Goal: Task Accomplishment & Management: Manage account settings

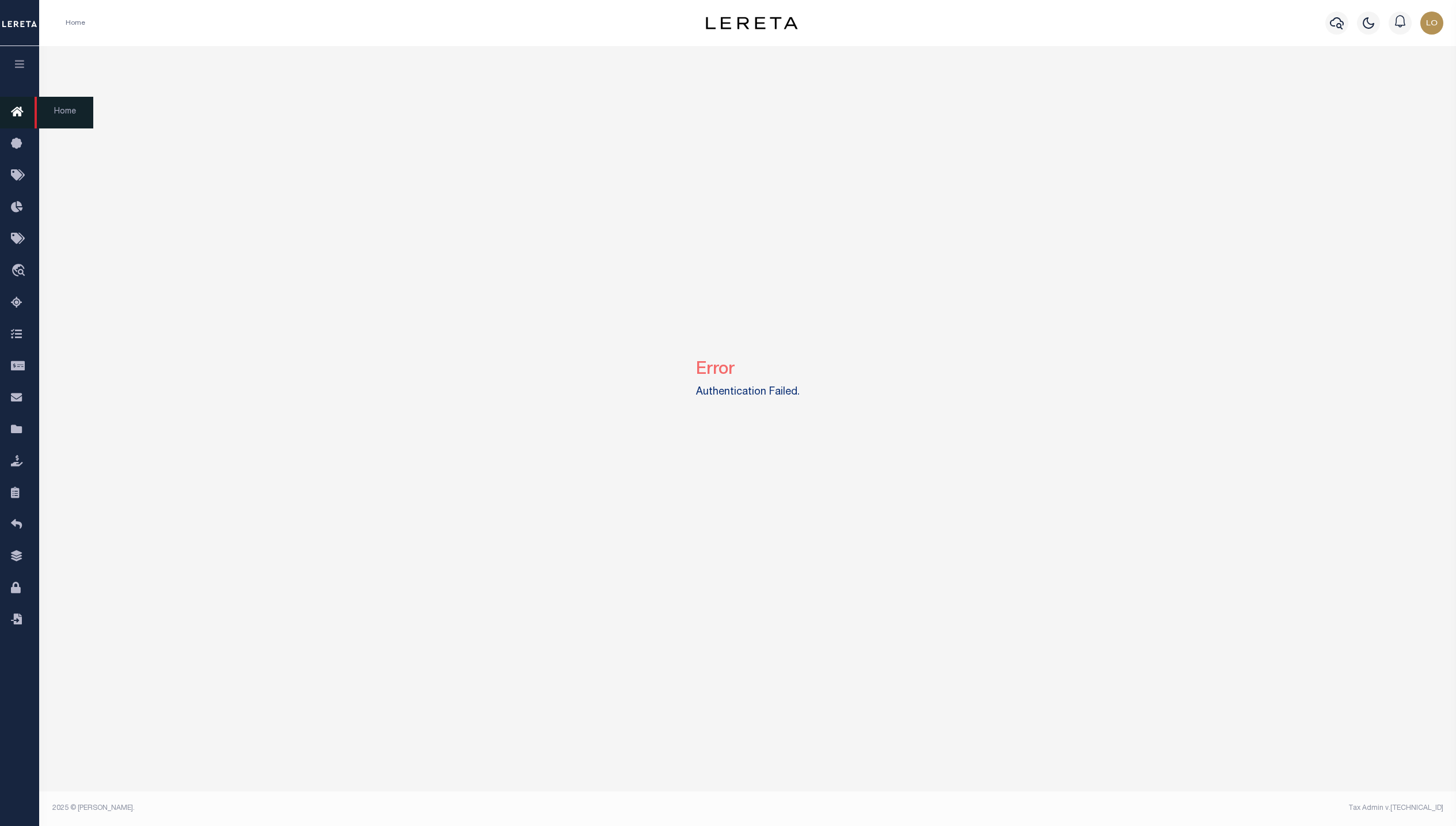
click at [14, 111] on icon at bounding box center [21, 113] width 19 height 15
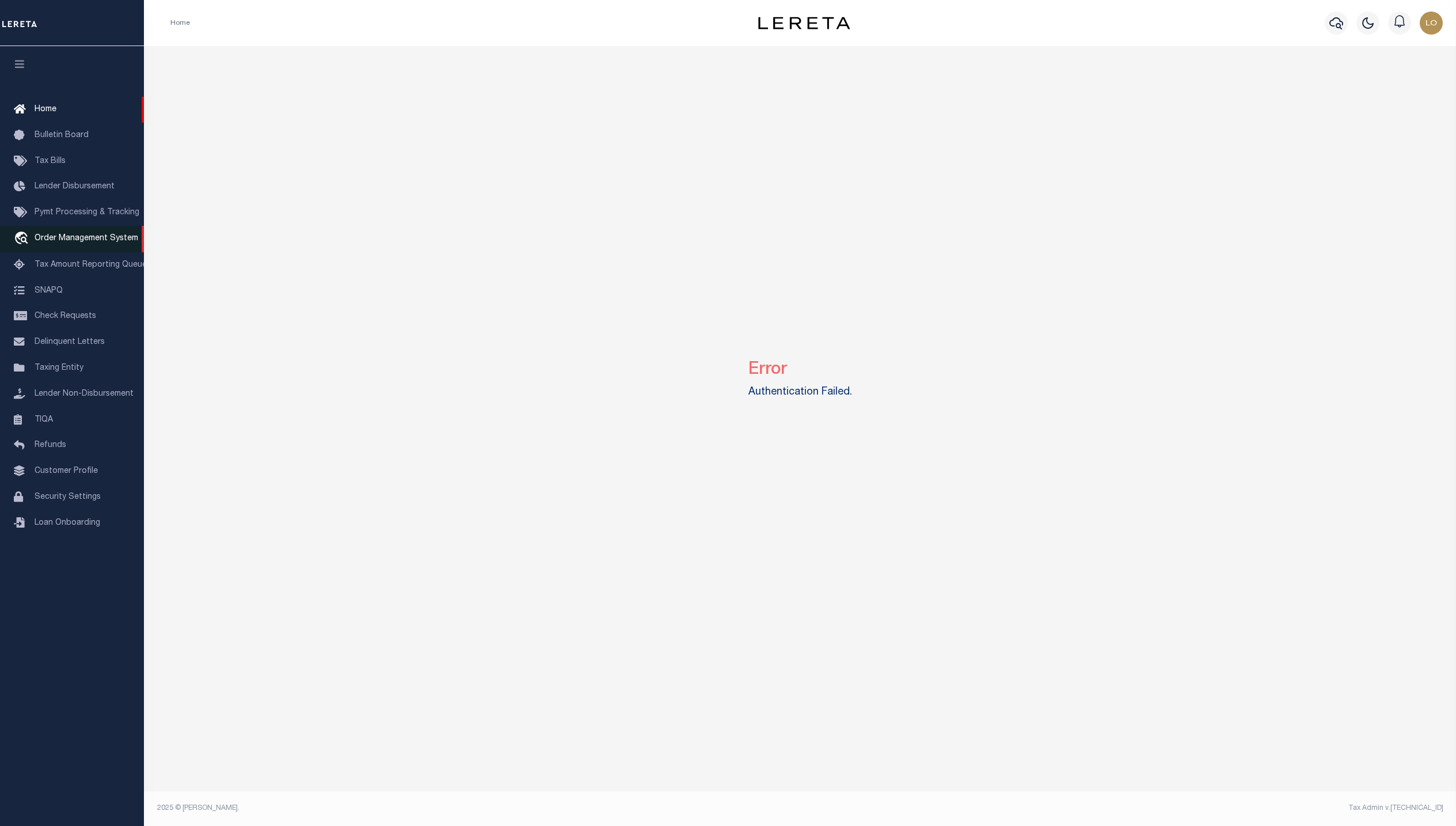
click at [56, 233] on link "travel_explore Order Management System" at bounding box center [72, 239] width 144 height 26
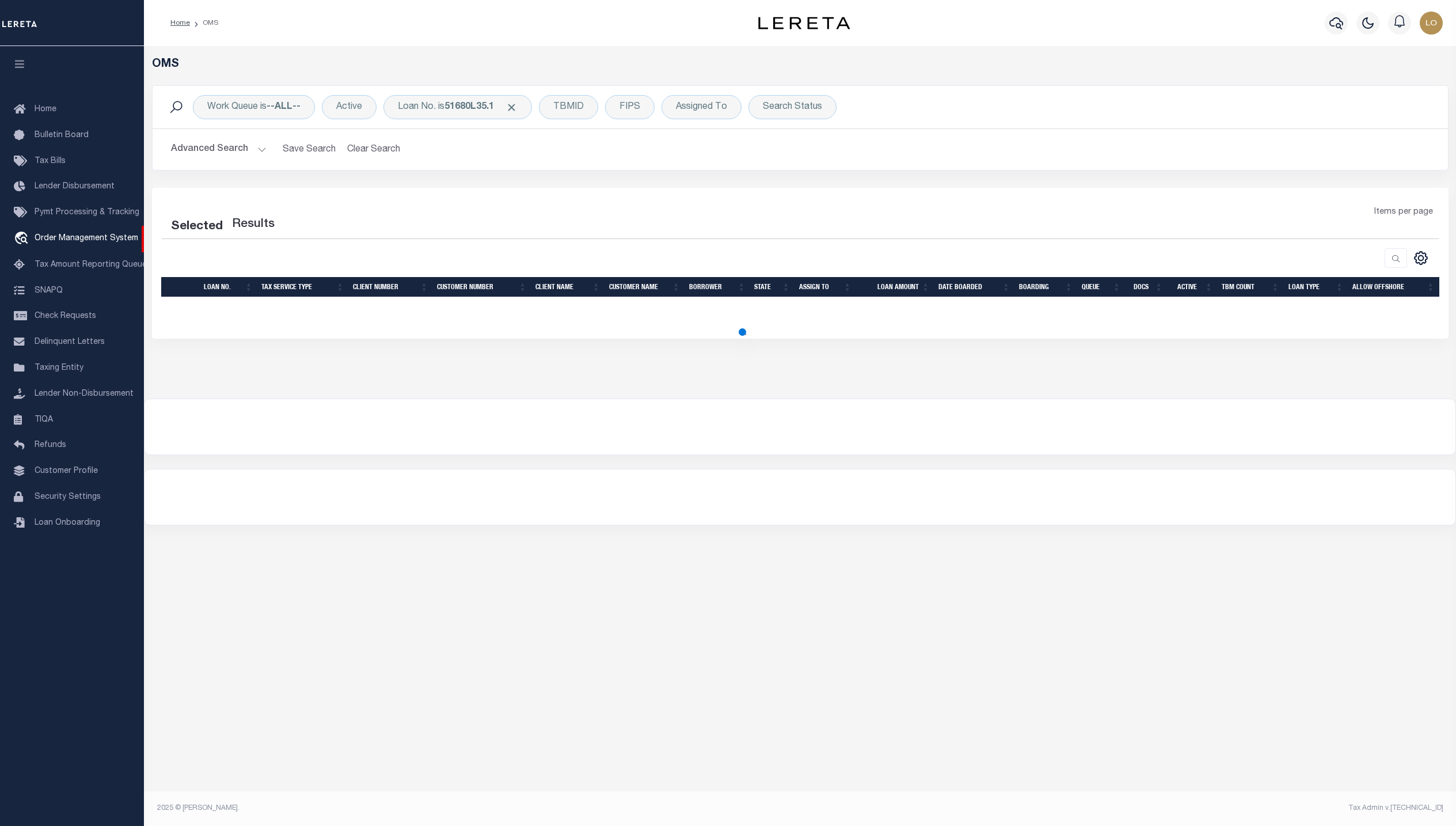
select select "200"
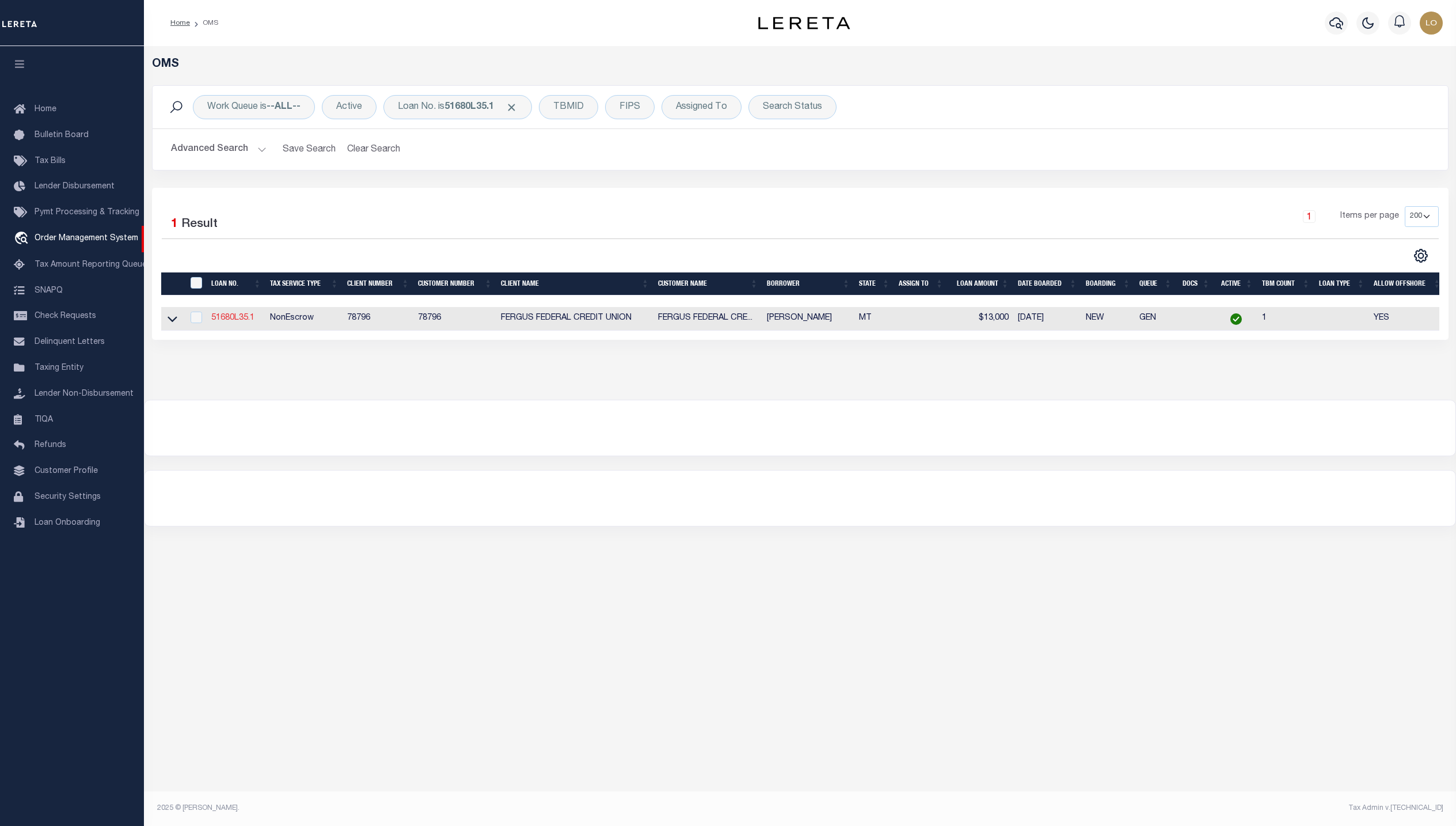
click at [233, 322] on link "51680L35.1" at bounding box center [232, 318] width 43 height 8
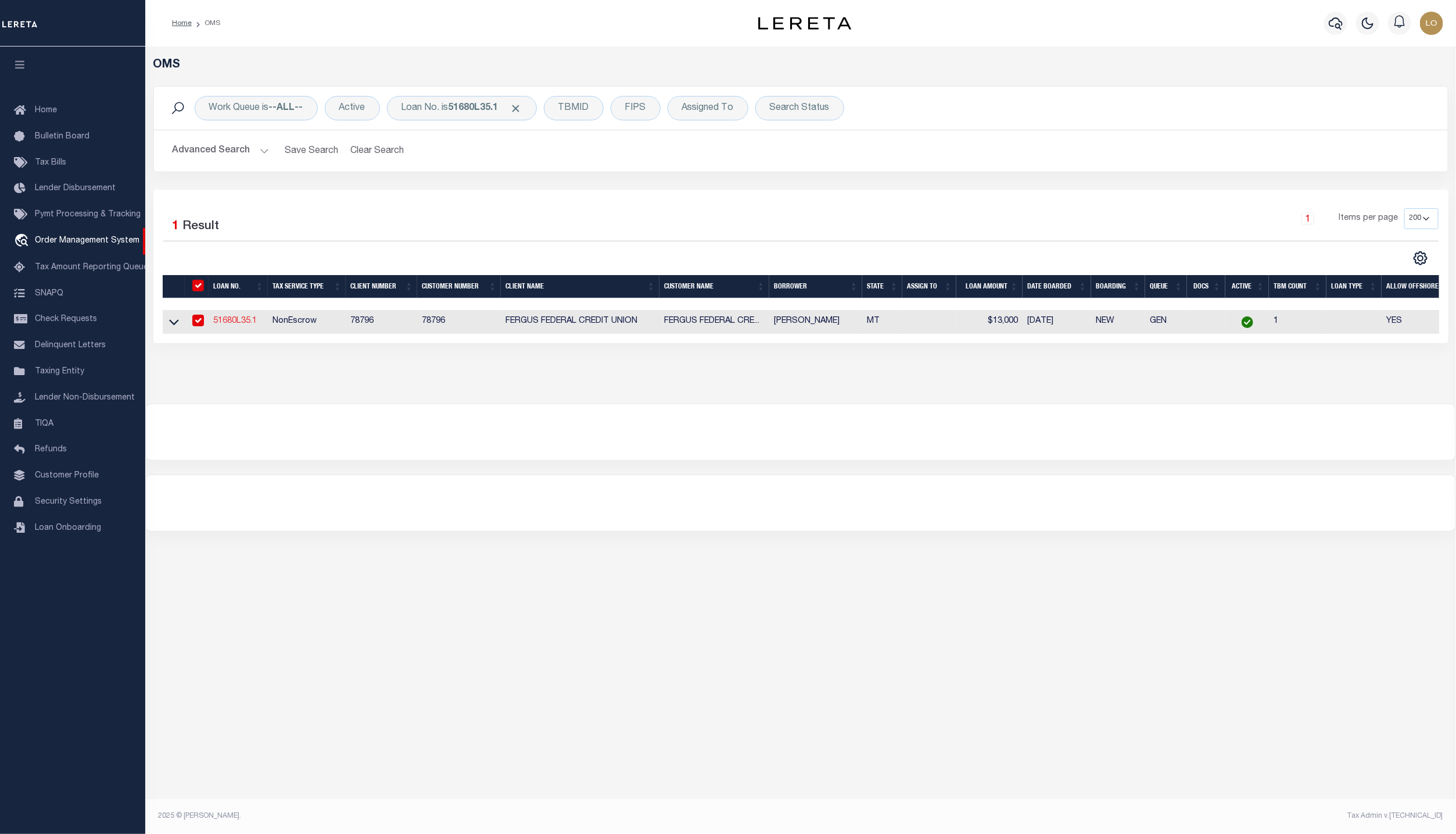
type input "51680L35.1"
type input "[PERSON_NAME]"
select select
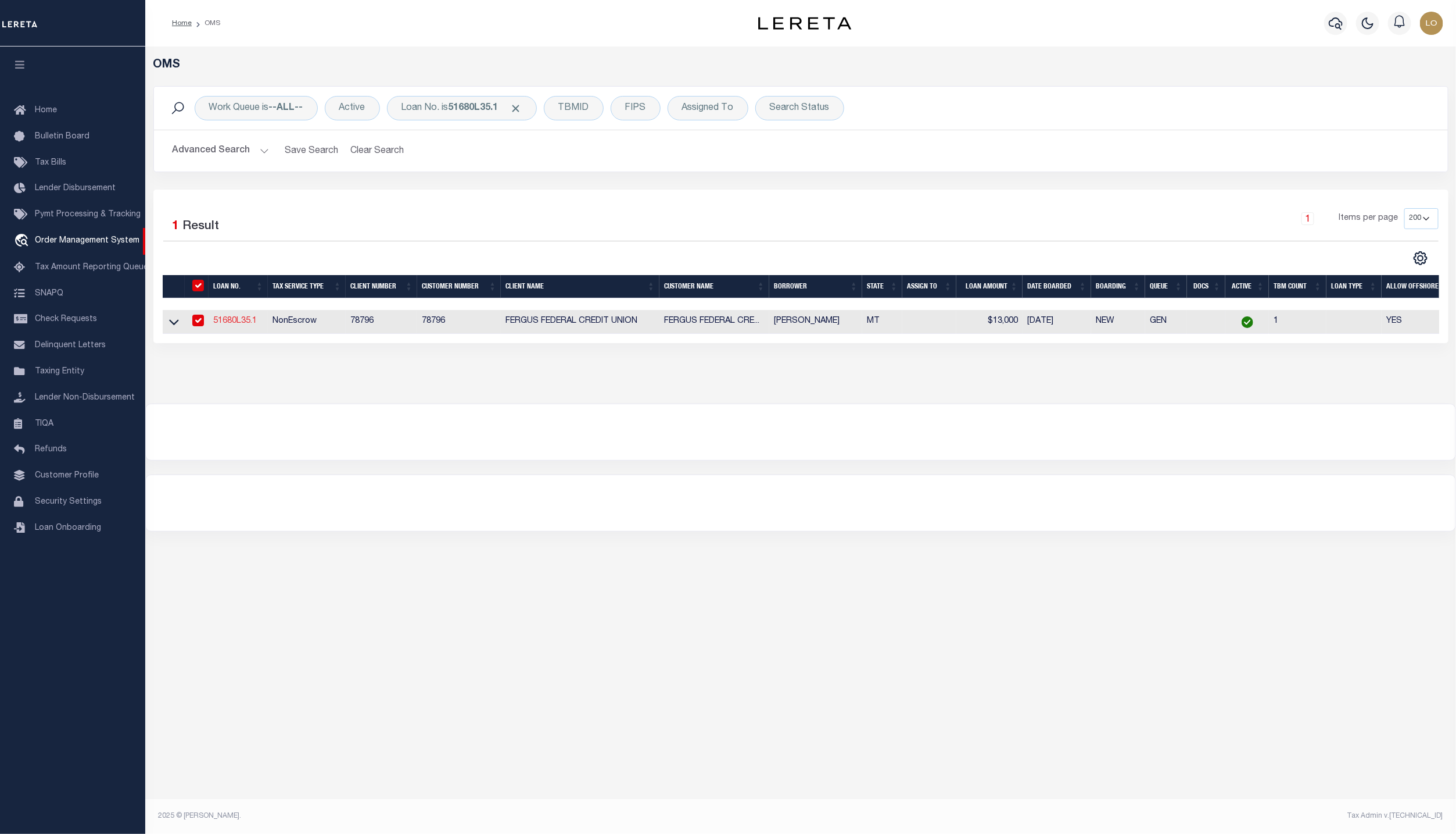
select select
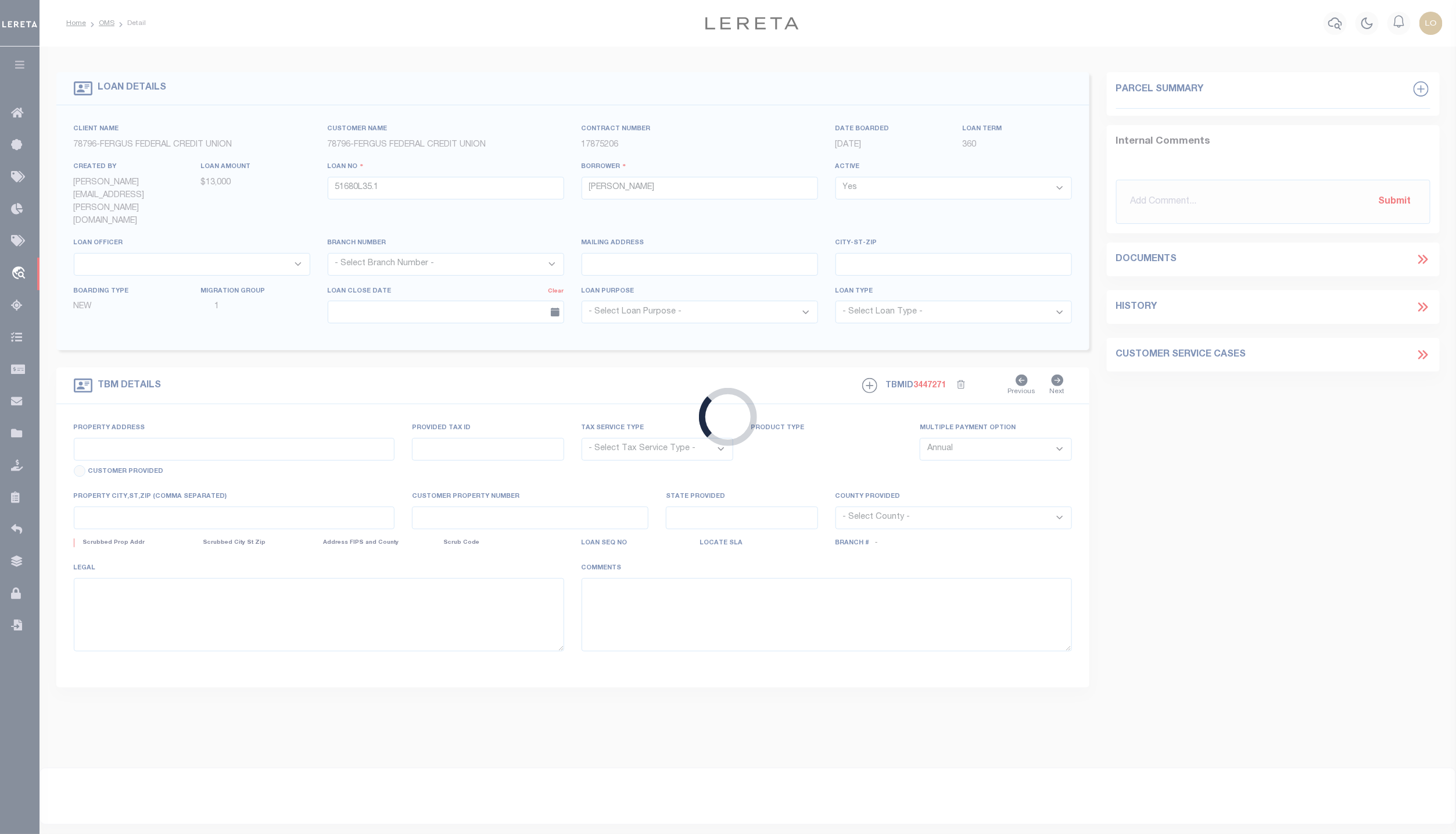
type input "NA VACANT LAND"
radio input "true"
select select "NonEscrow"
select select
type input "MOCCASIN MT 59462"
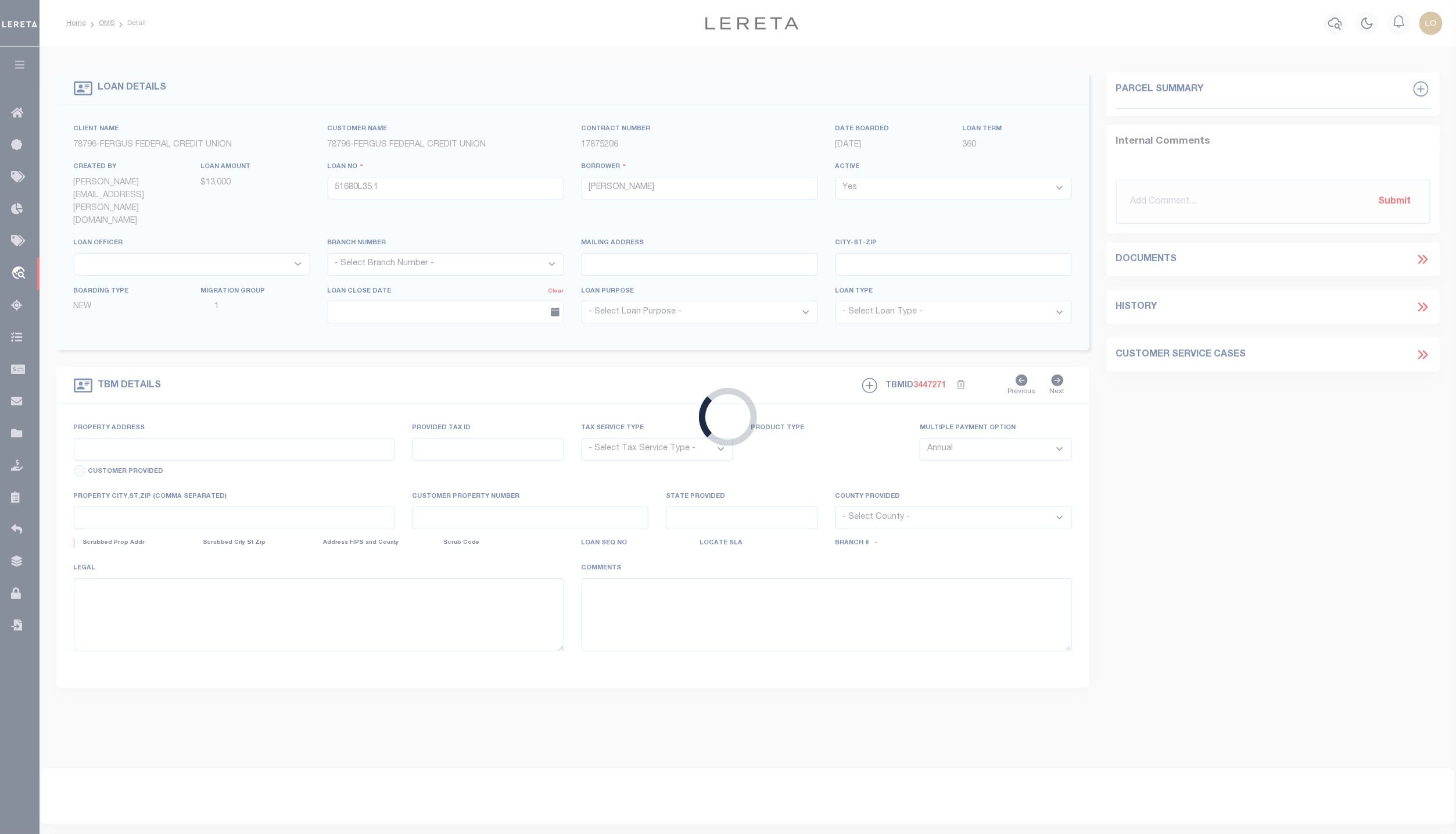
type input "51680L35.1"
type input "MT"
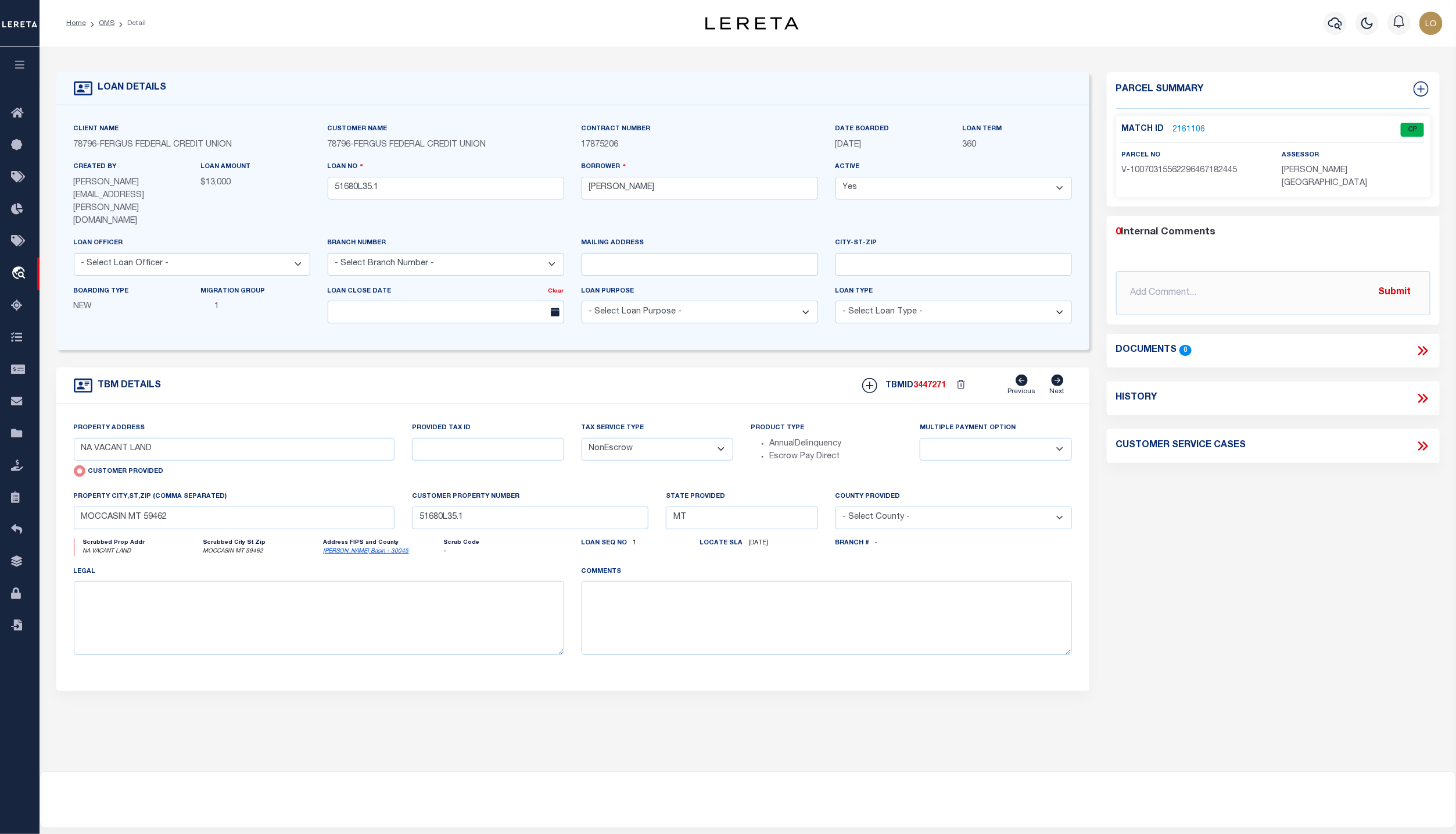
click at [1192, 132] on link "2161106" at bounding box center [1190, 130] width 33 height 12
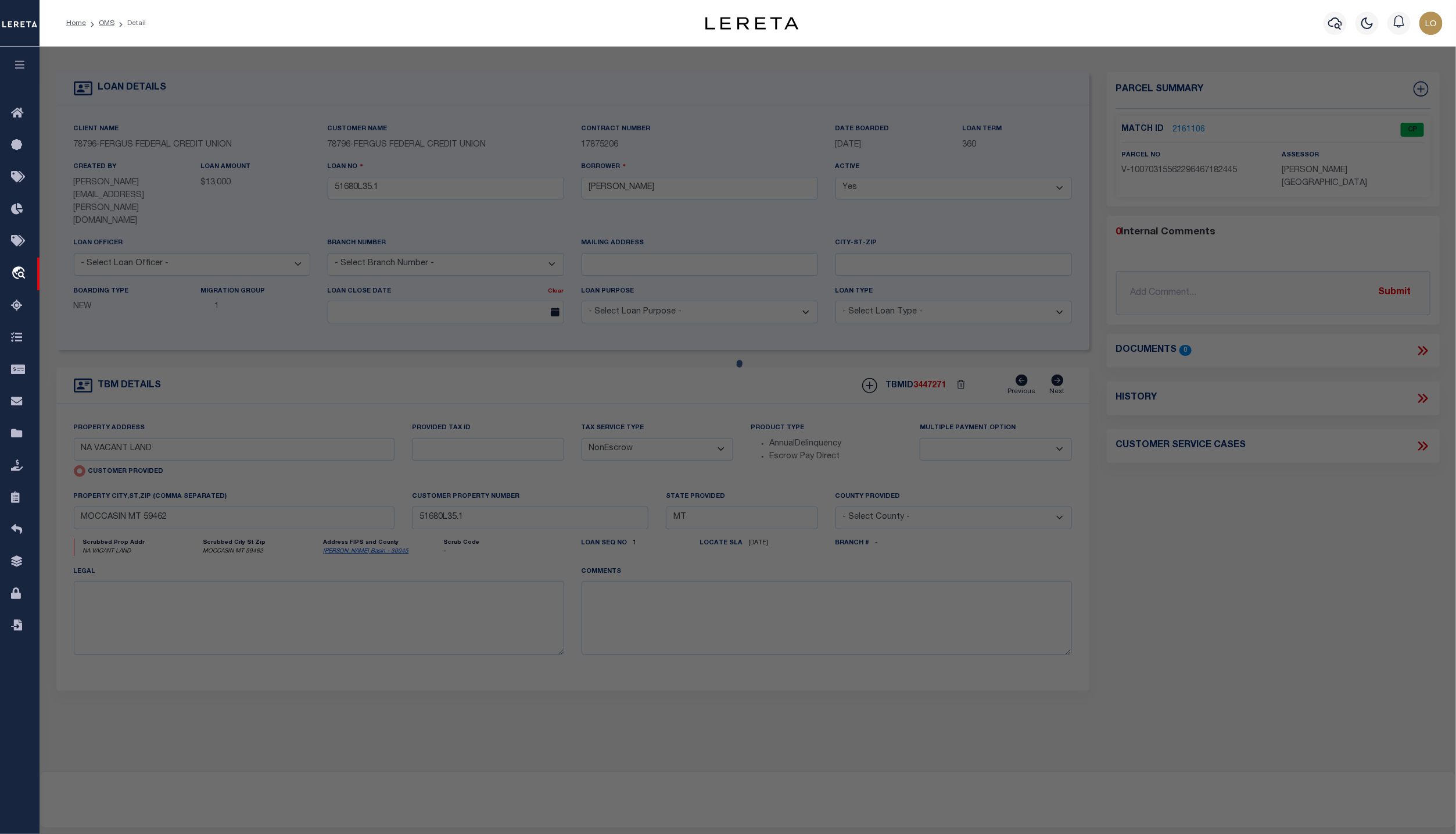
checkbox input "false"
select select "CP"
type input "NA VACANT LAND"
checkbox input "false"
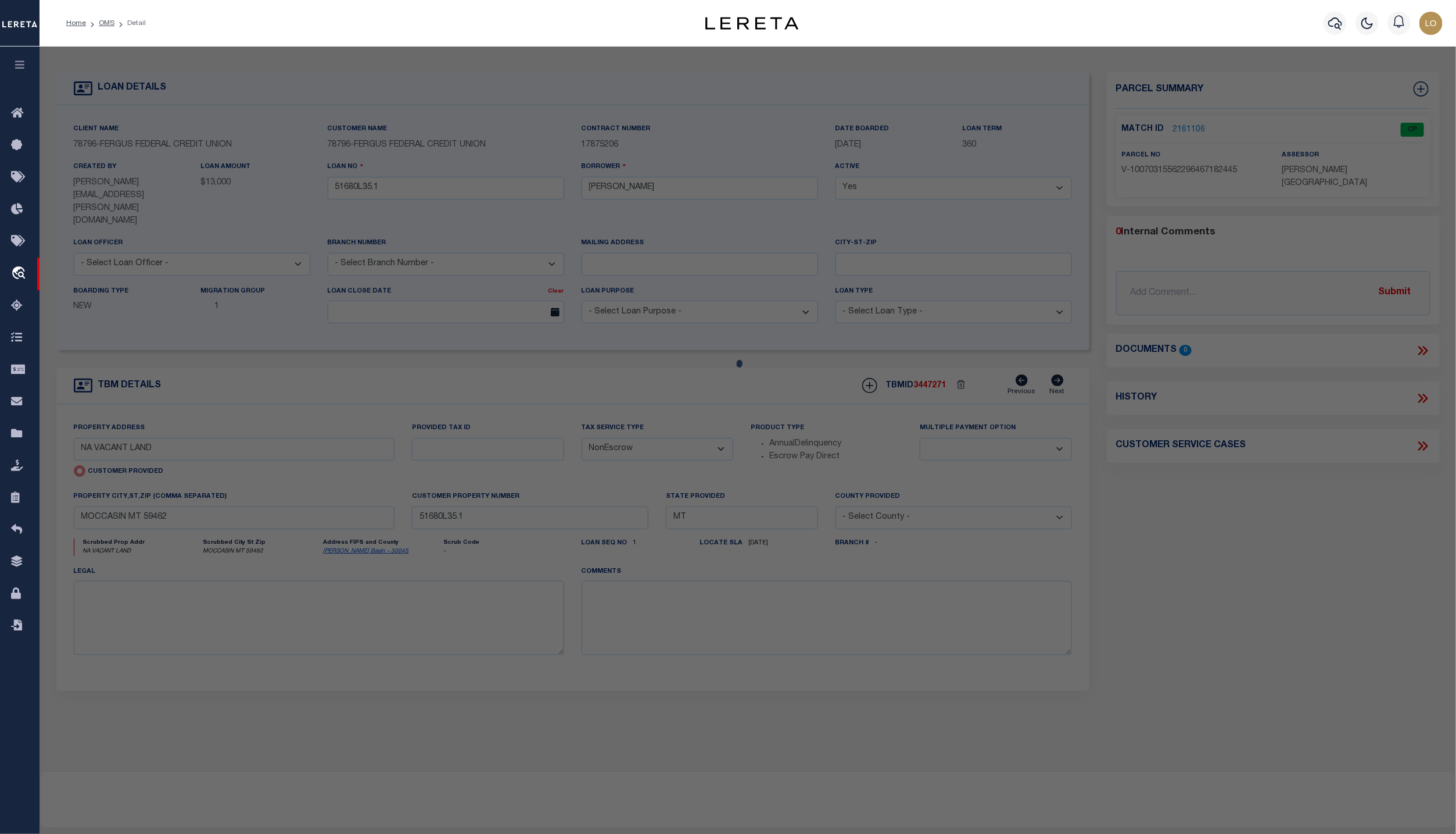
type input "MOCCASIN MT 59462"
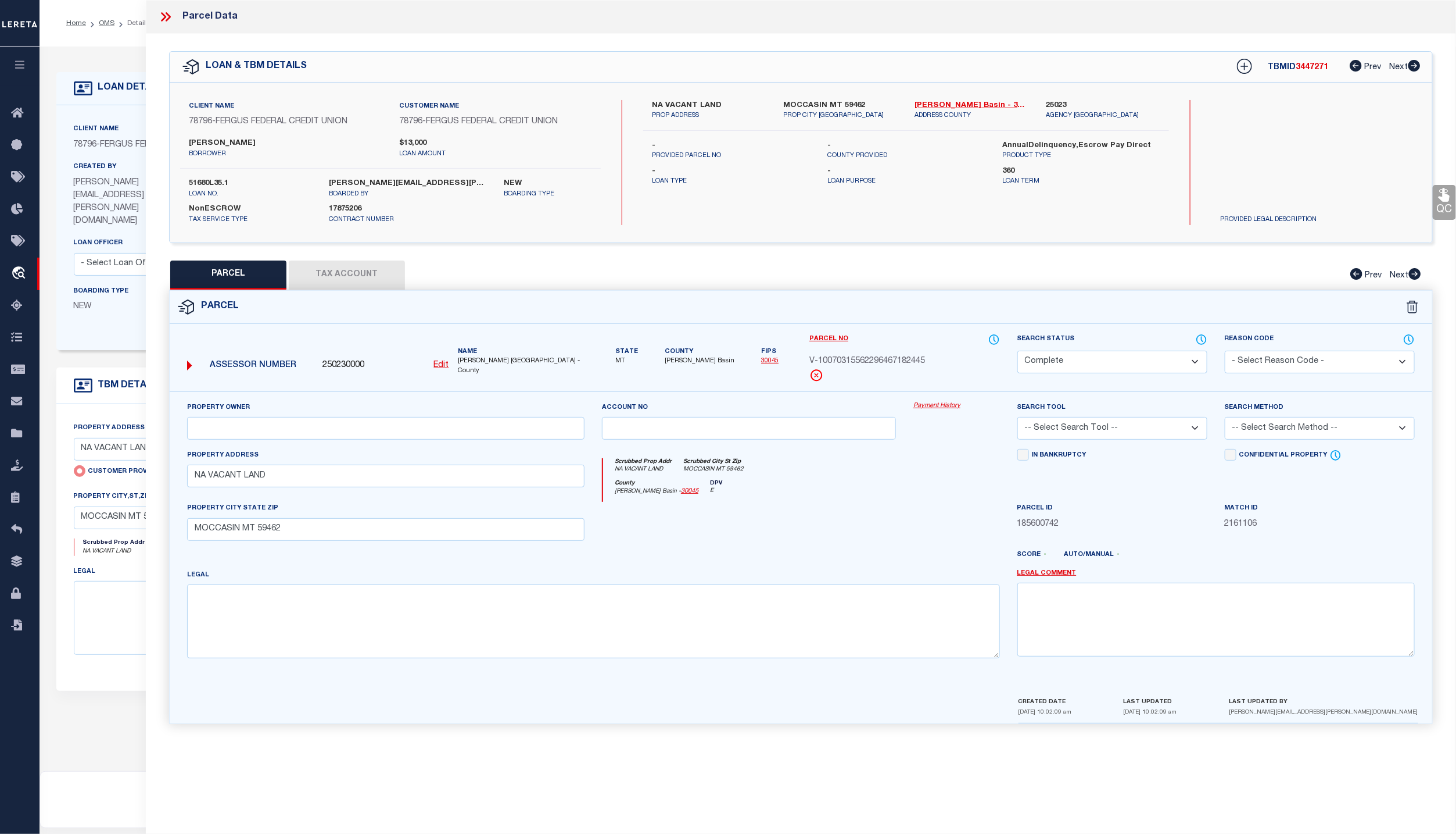
click at [943, 410] on link "Payment History" at bounding box center [957, 406] width 87 height 10
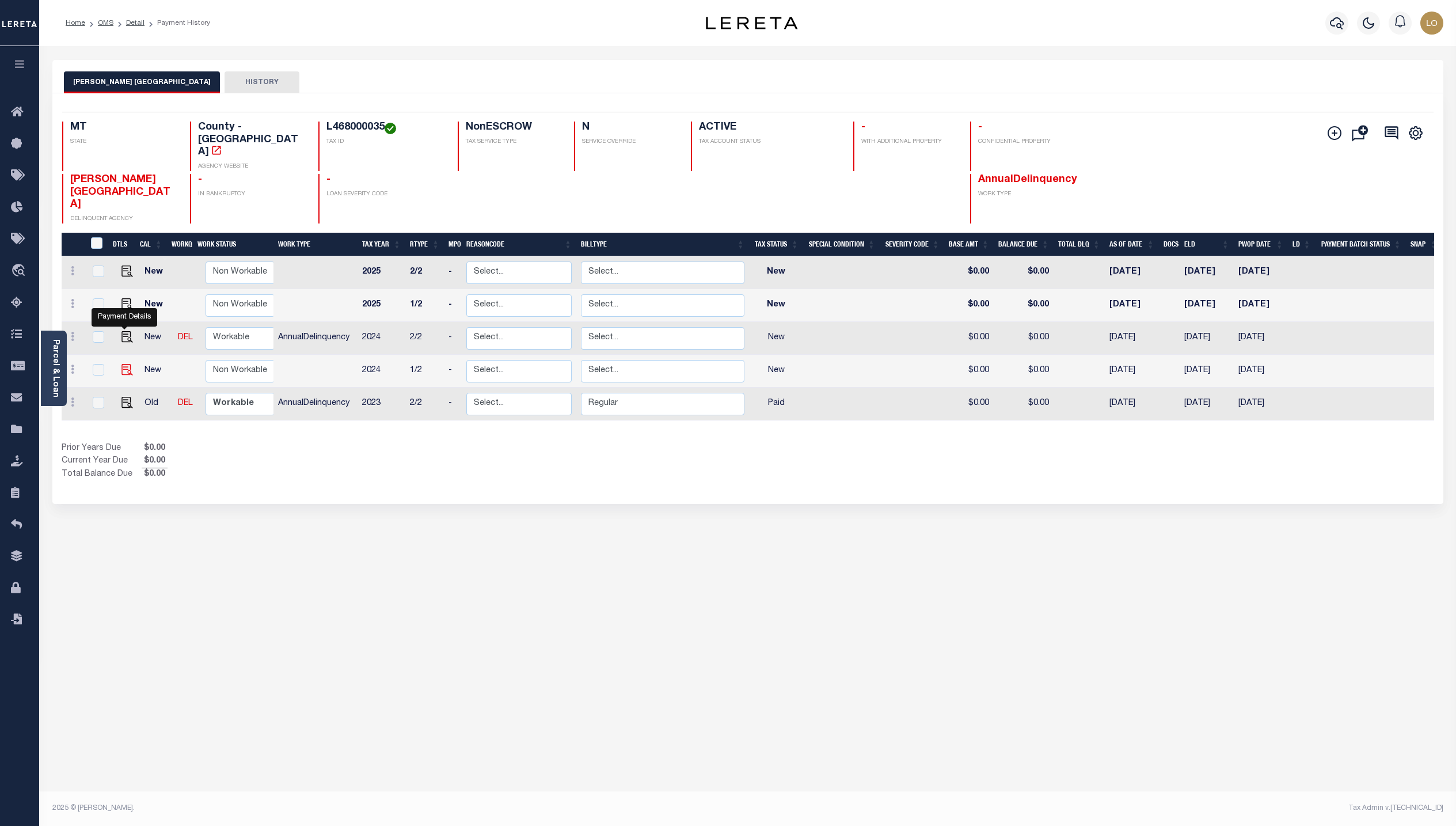
click at [125, 364] on img "" at bounding box center [127, 369] width 11 height 11
checkbox input "true"
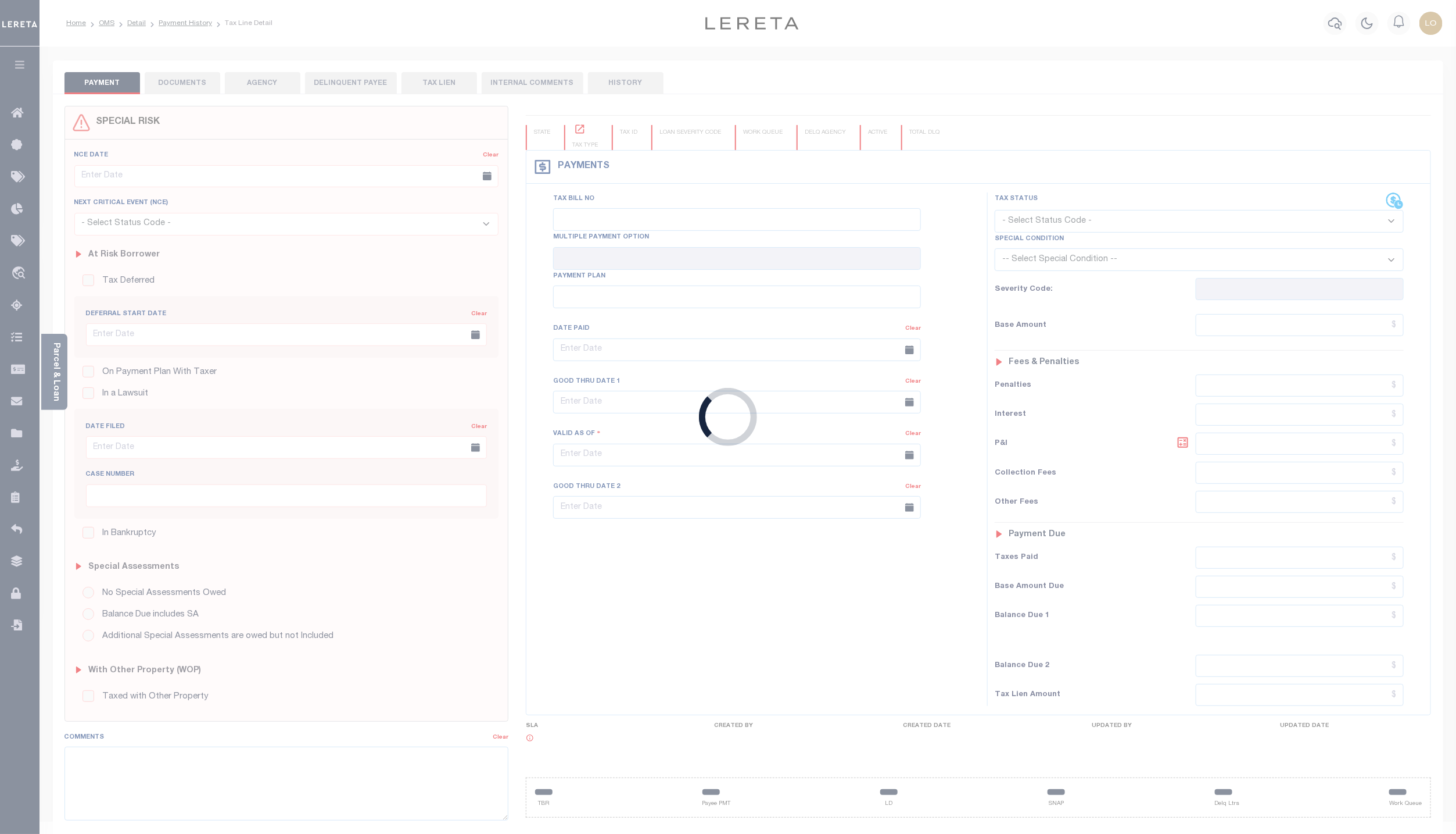
checkbox input "false"
type input "07/03/2025"
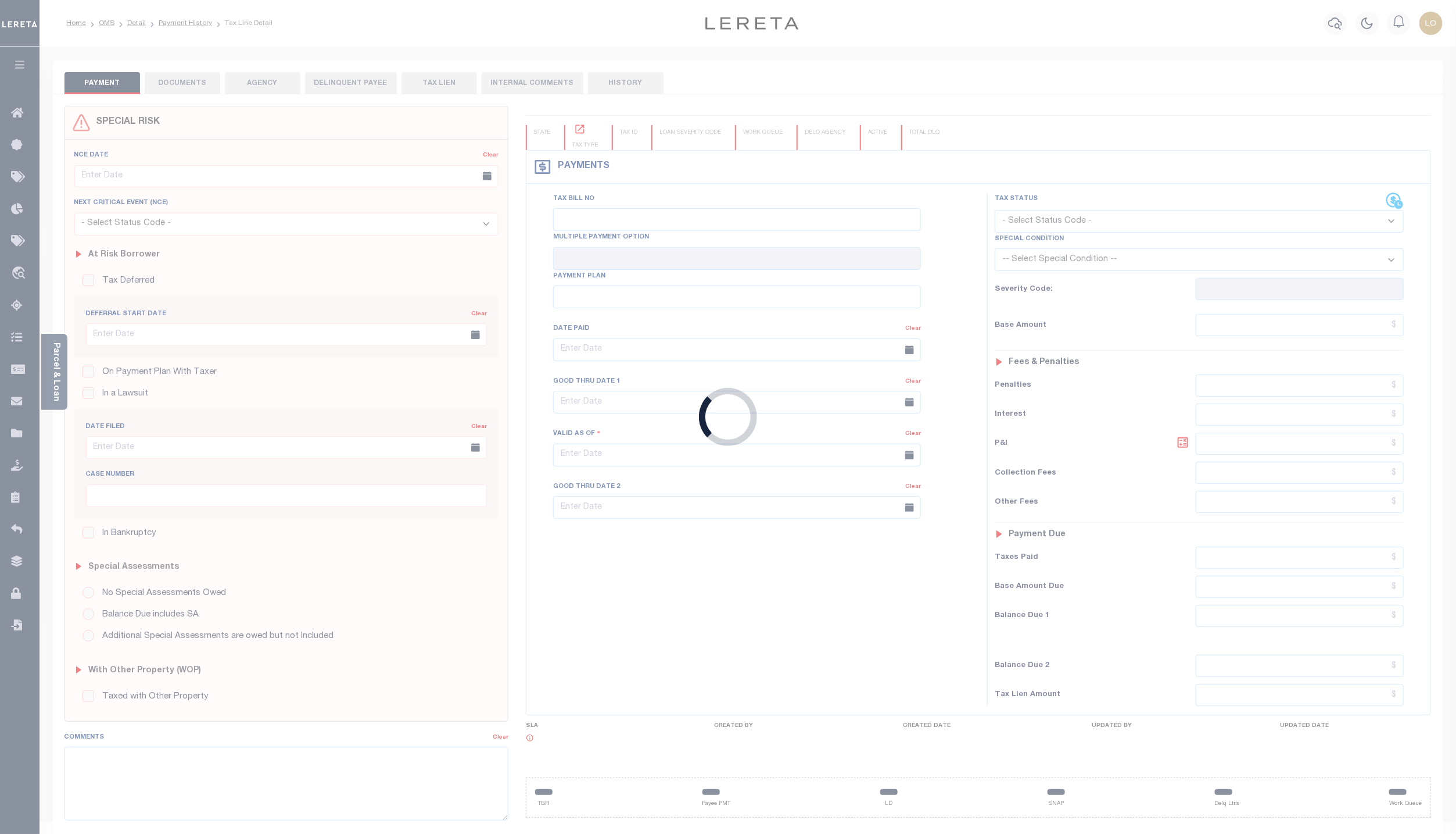
select select "NW2"
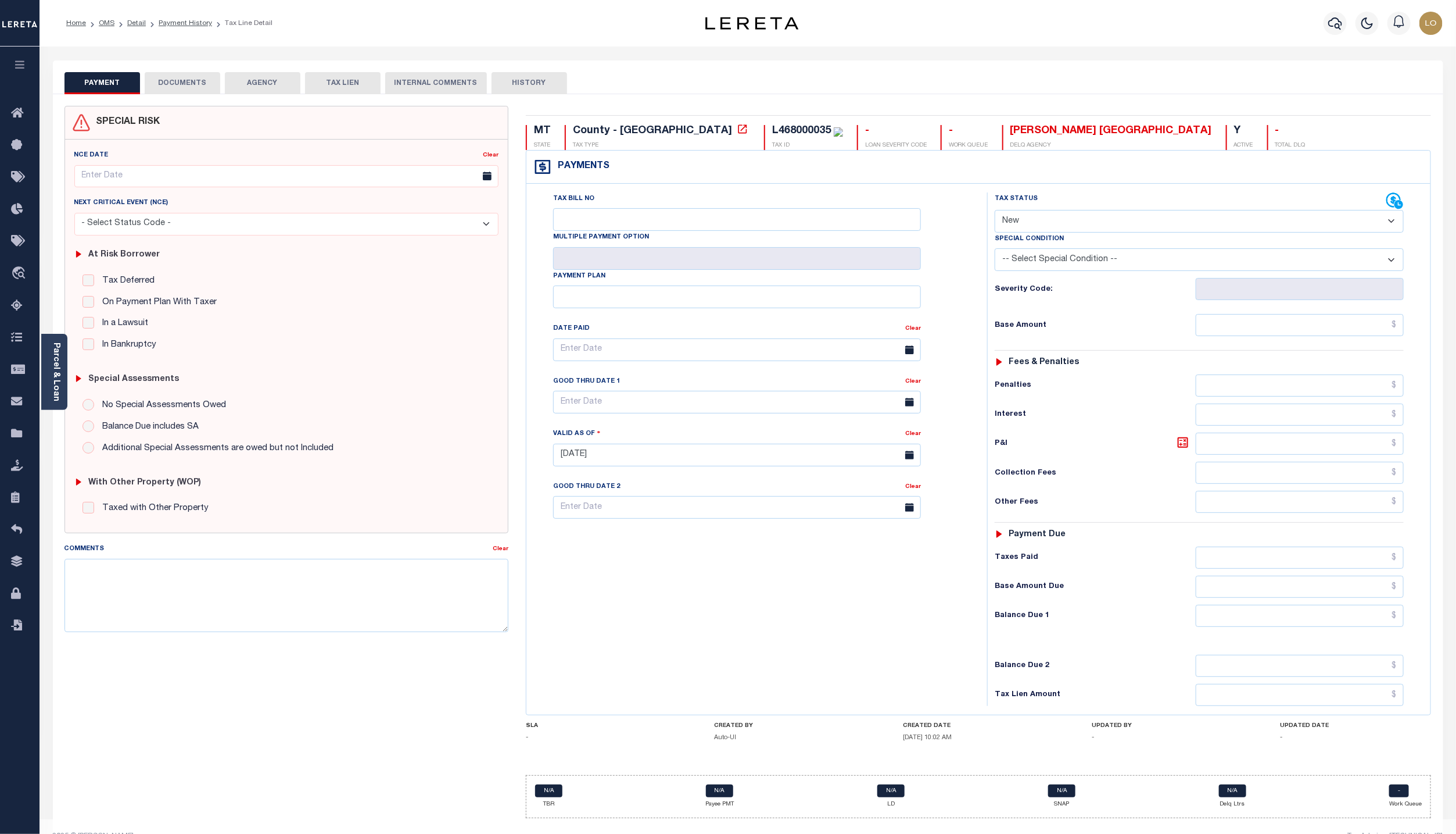
click at [509, 82] on button "HISTORY" at bounding box center [529, 83] width 75 height 22
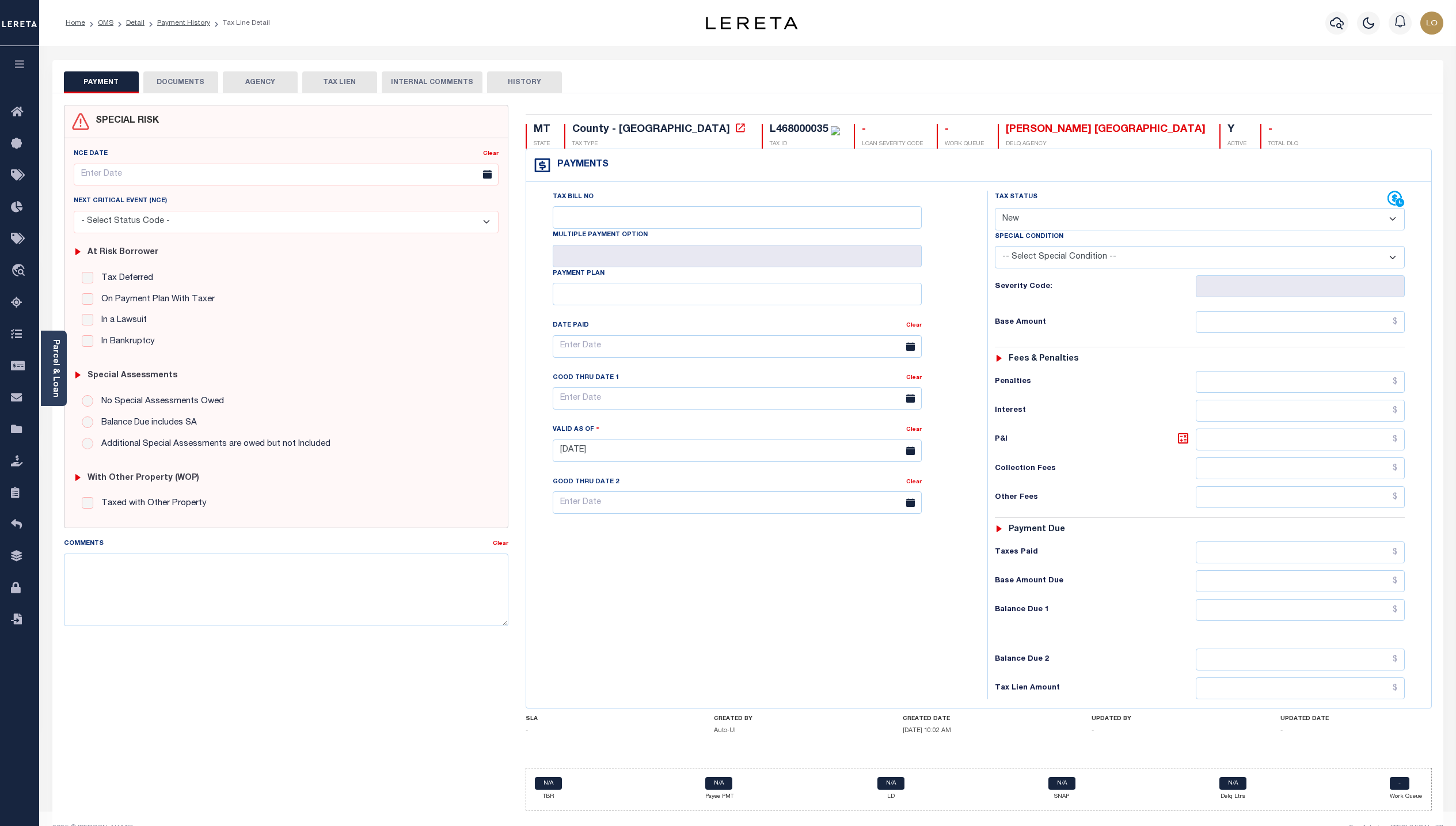
select select "50"
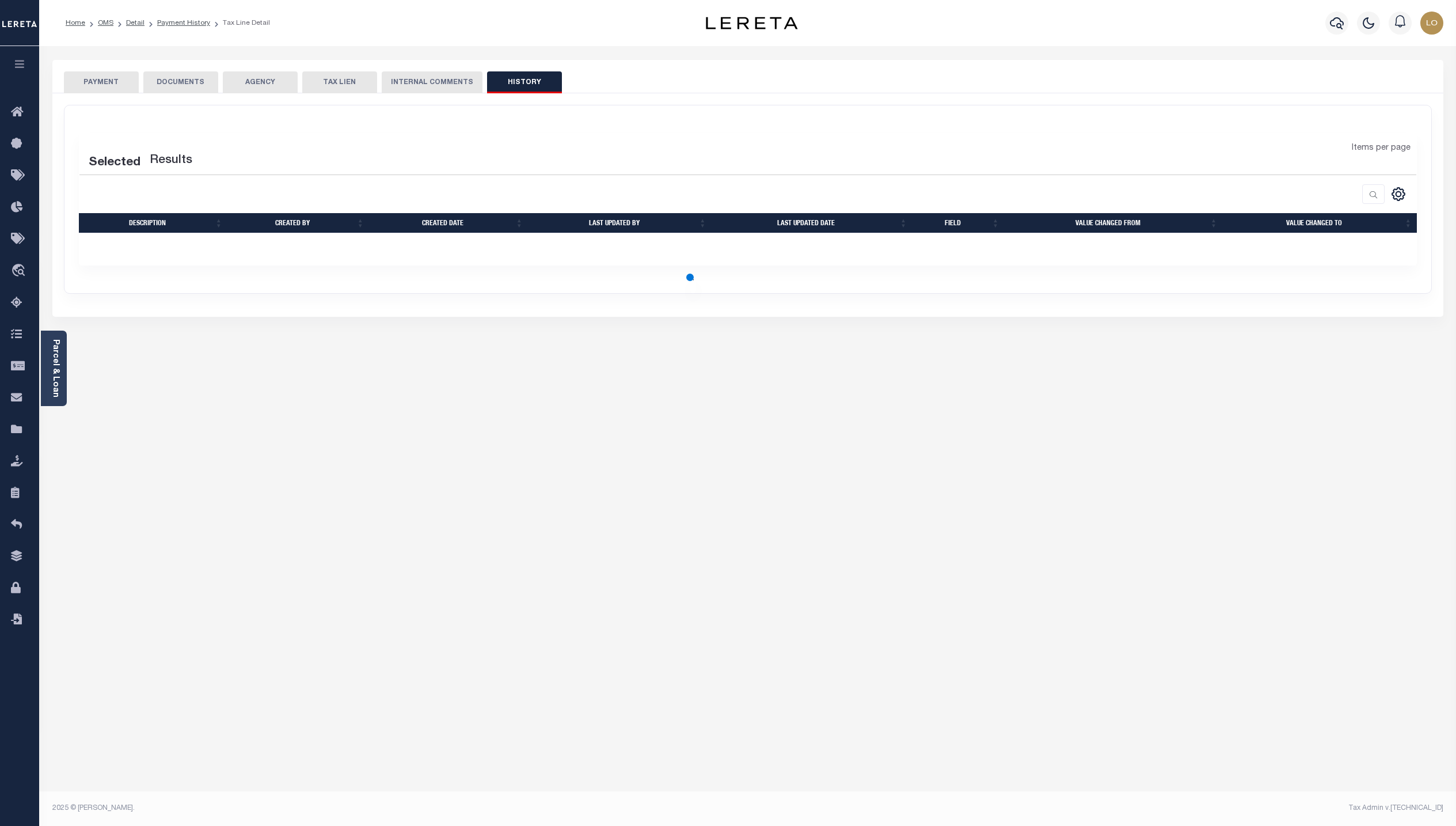
select select "50"
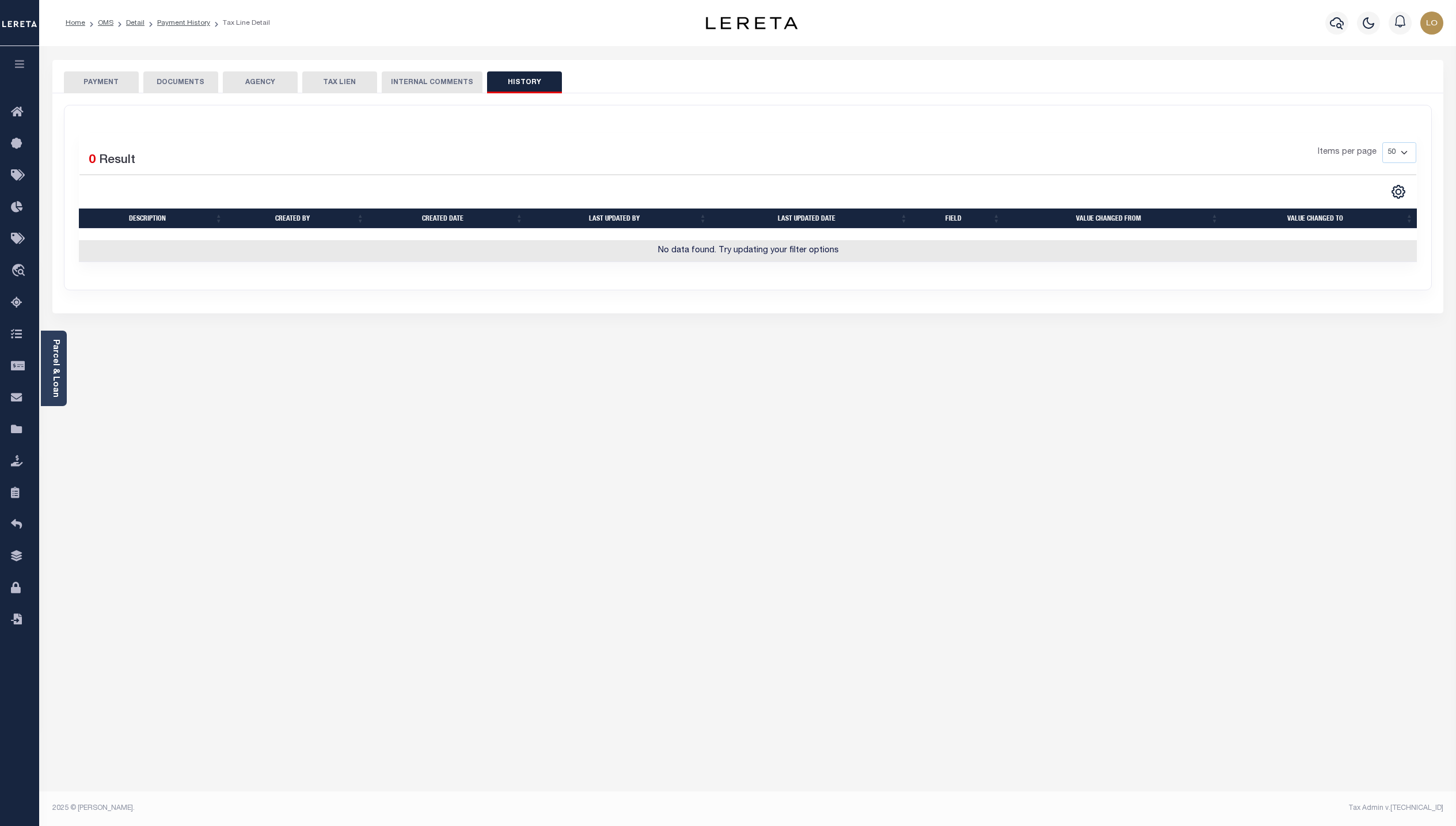
click at [341, 78] on button "TAX LIEN" at bounding box center [340, 82] width 75 height 22
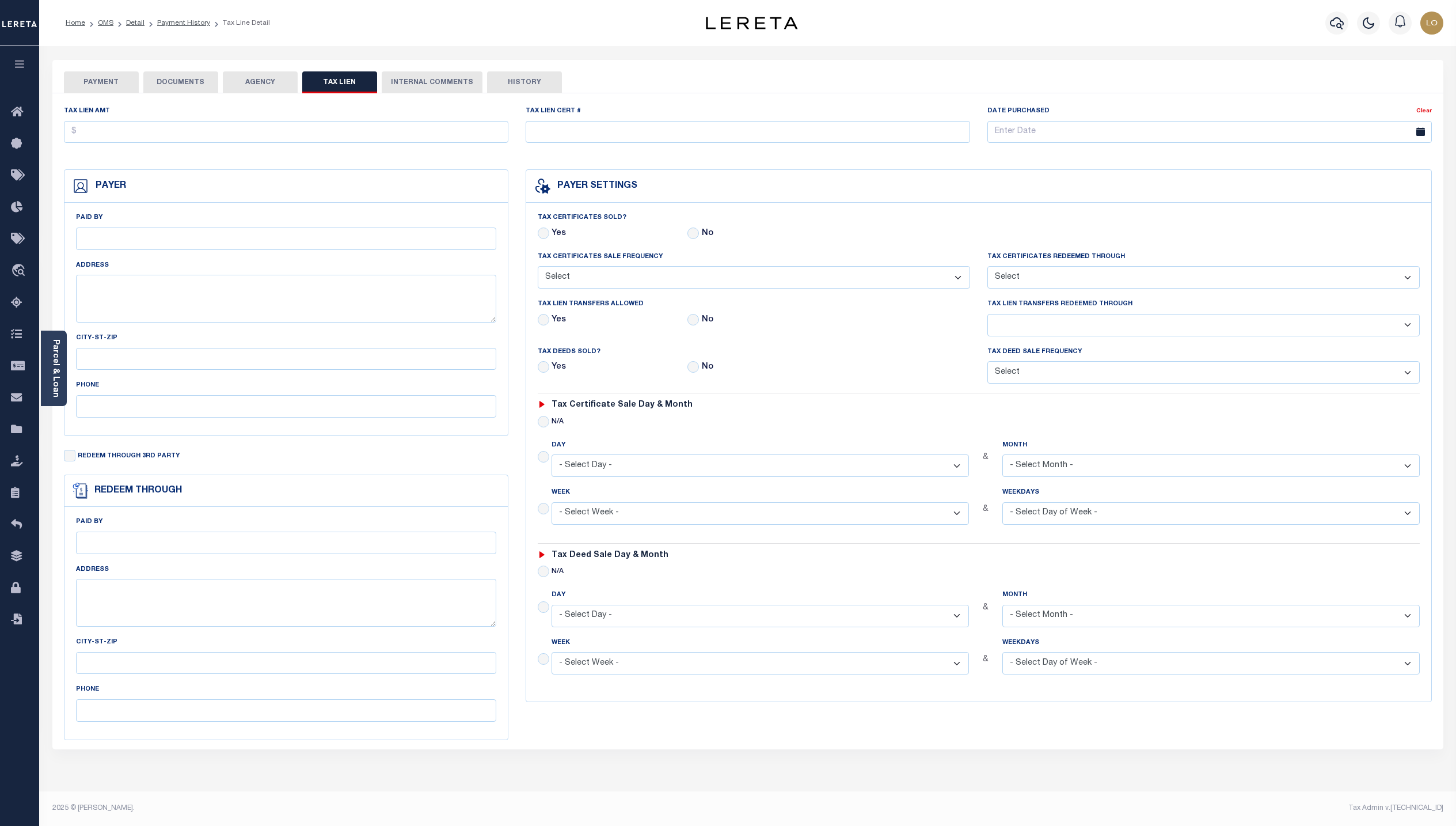
checkbox input "false"
radio input "true"
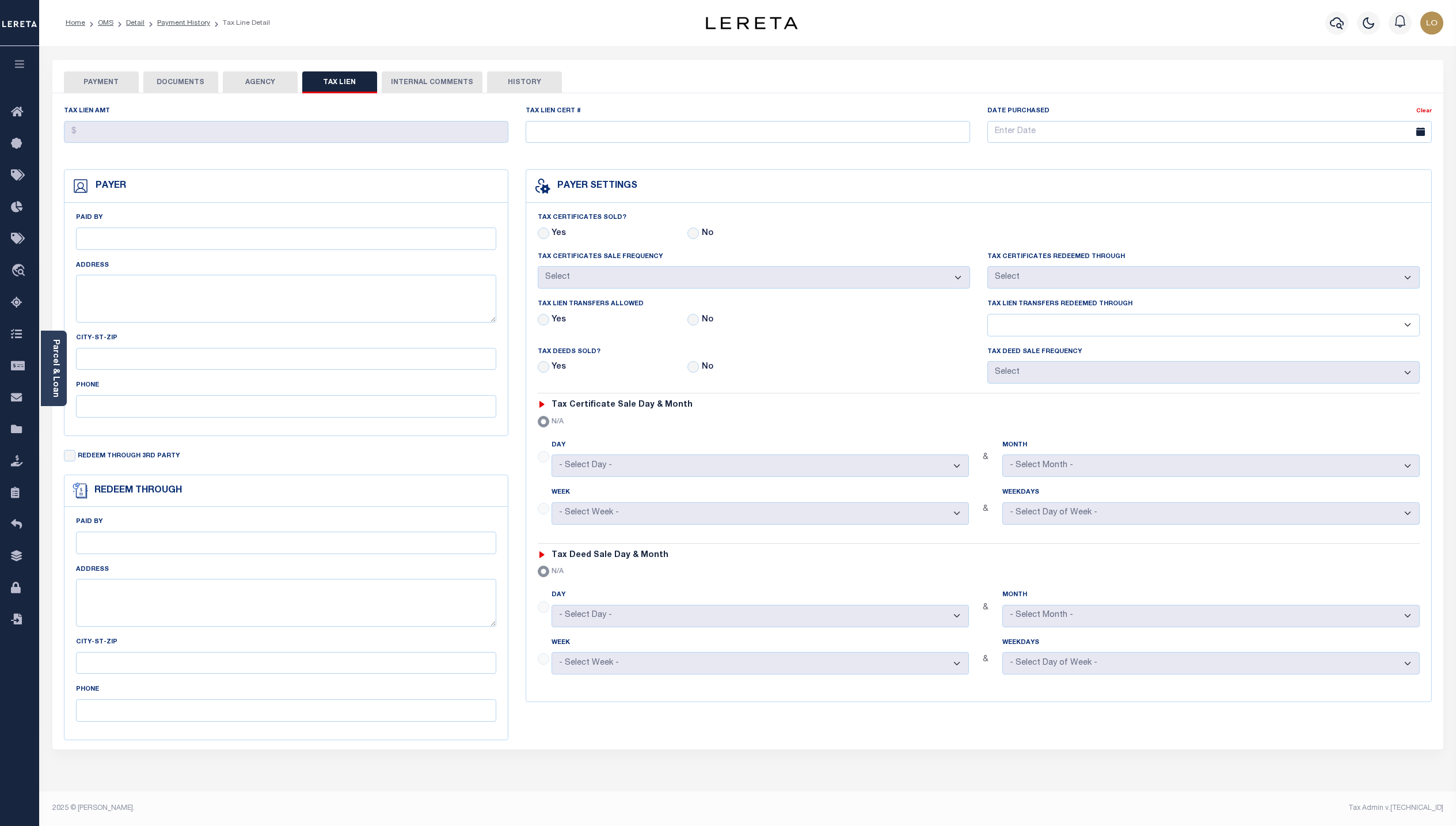
click at [242, 87] on button "AGENCY" at bounding box center [260, 82] width 75 height 22
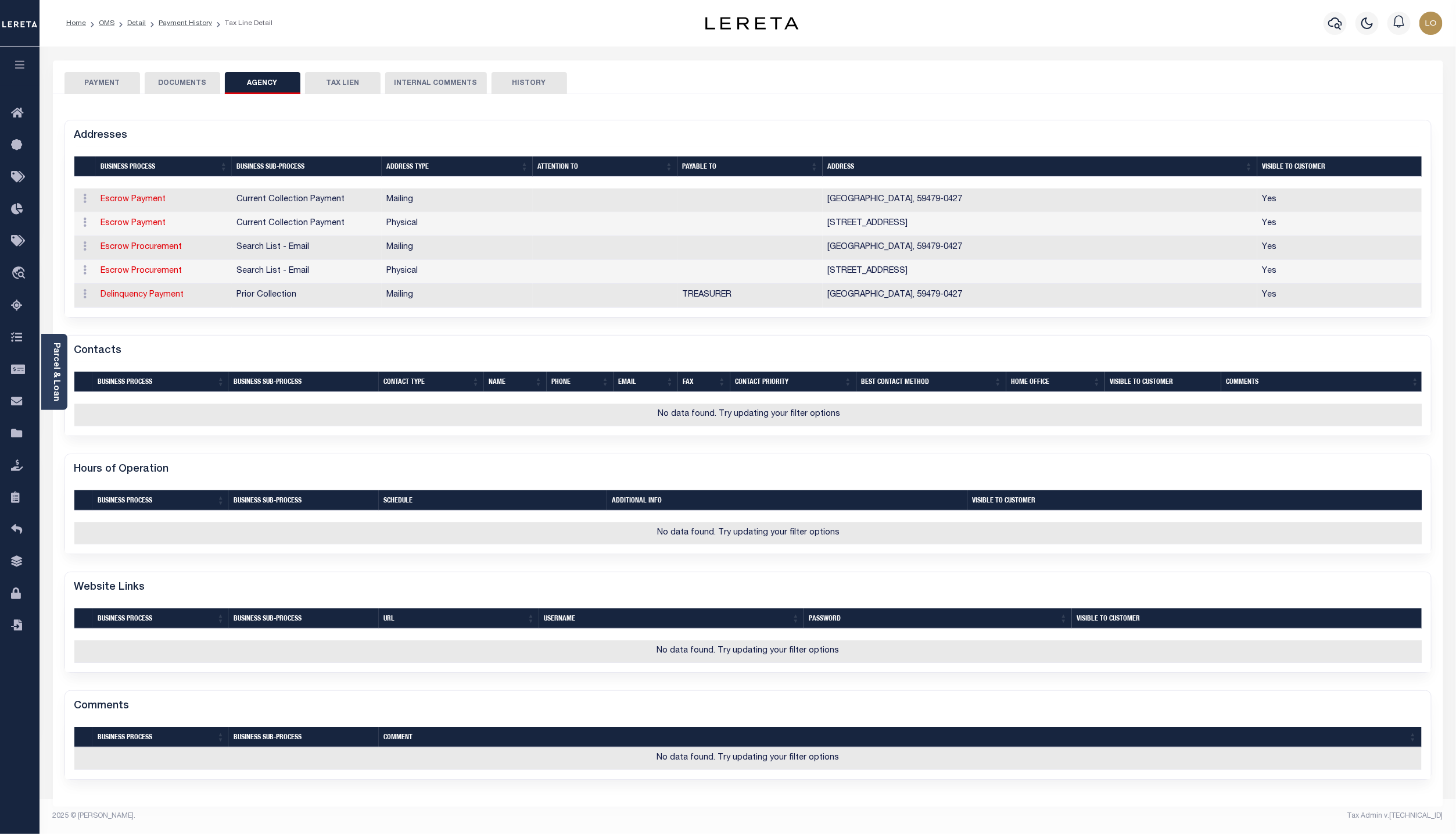
click at [161, 86] on button "DOCUMENTS" at bounding box center [182, 83] width 75 height 22
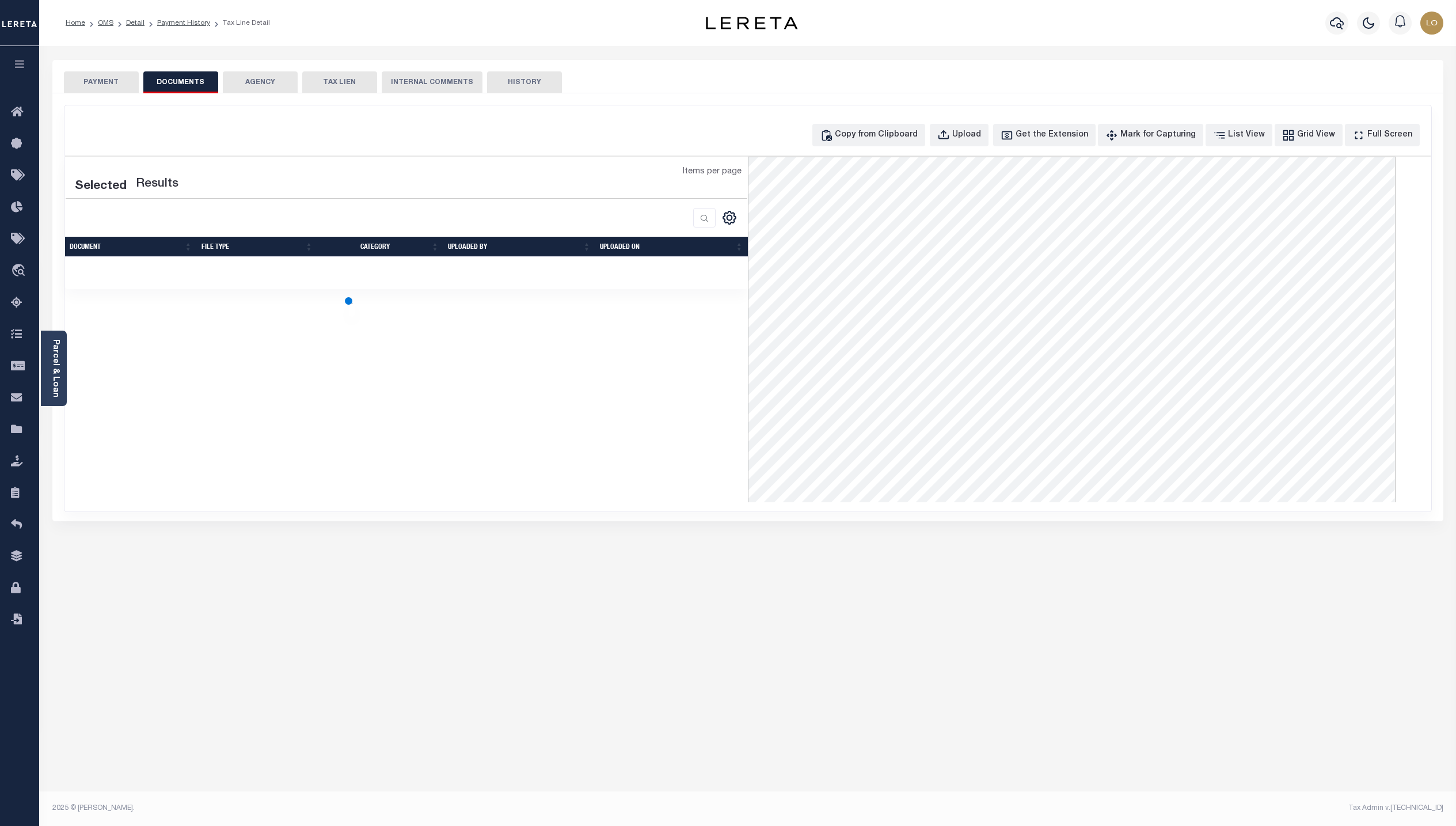
click at [91, 73] on button "PAYMENT" at bounding box center [101, 82] width 75 height 22
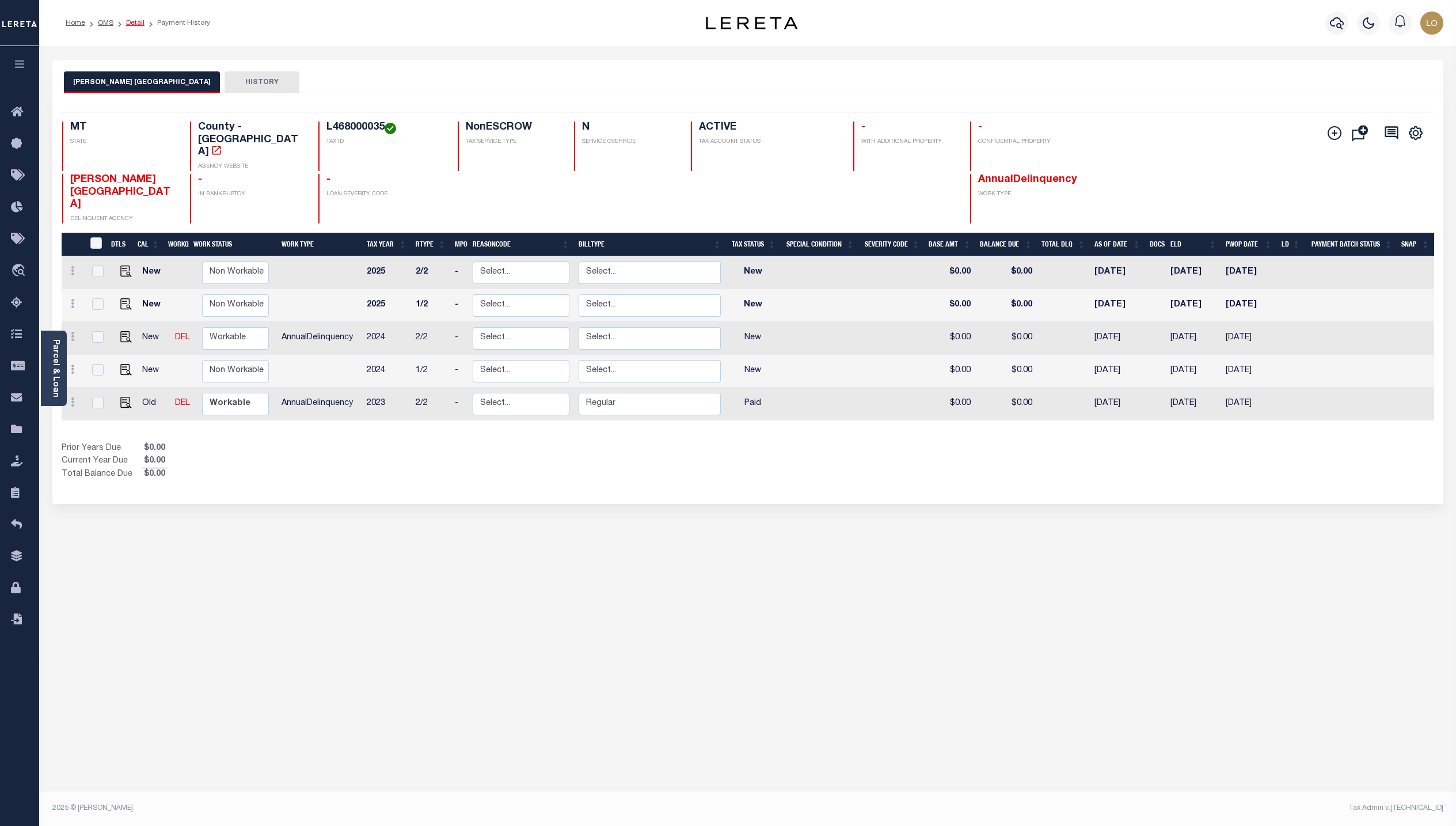
click at [131, 21] on link "Detail" at bounding box center [136, 23] width 19 height 7
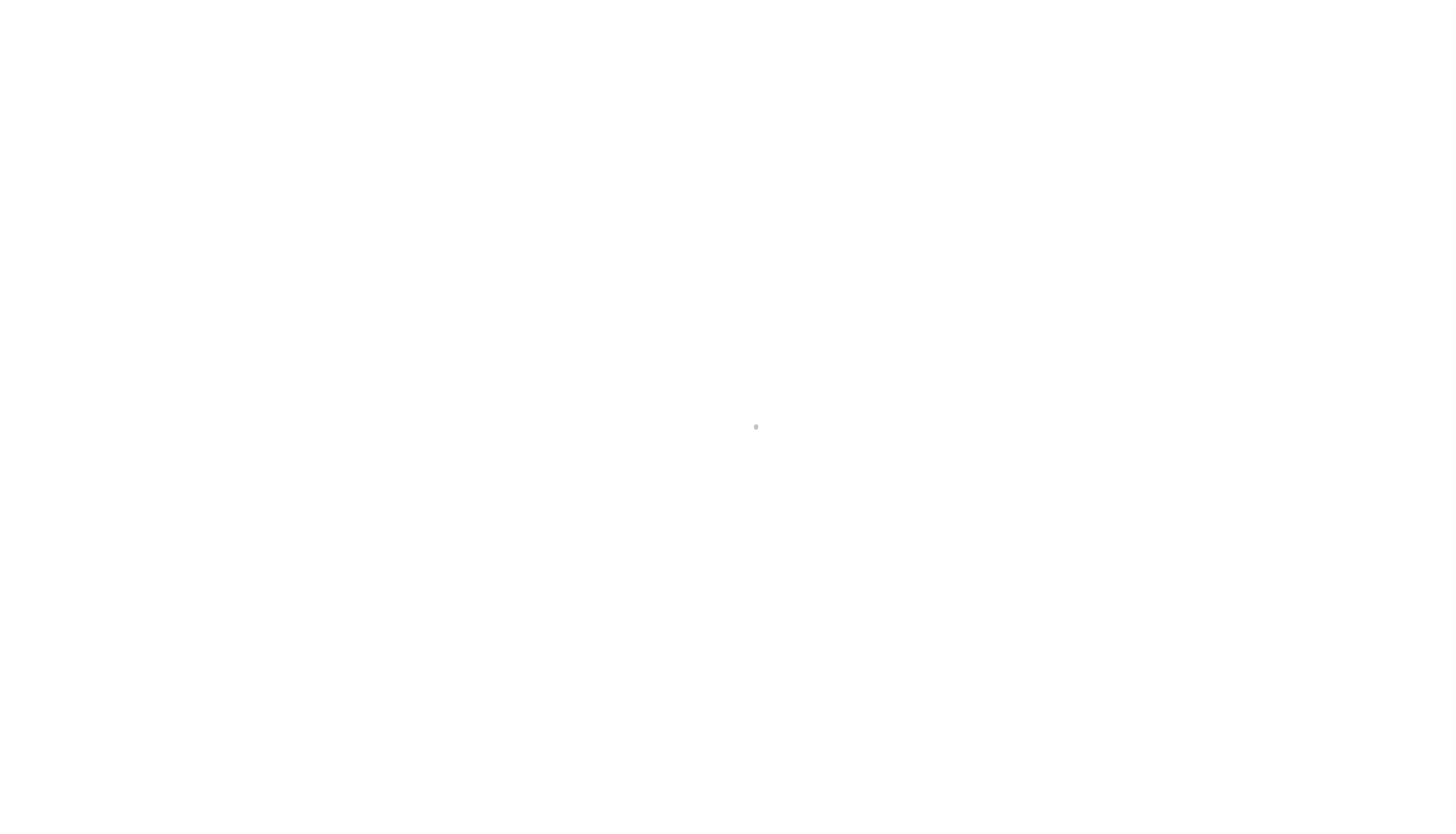
select select "NonEscrow"
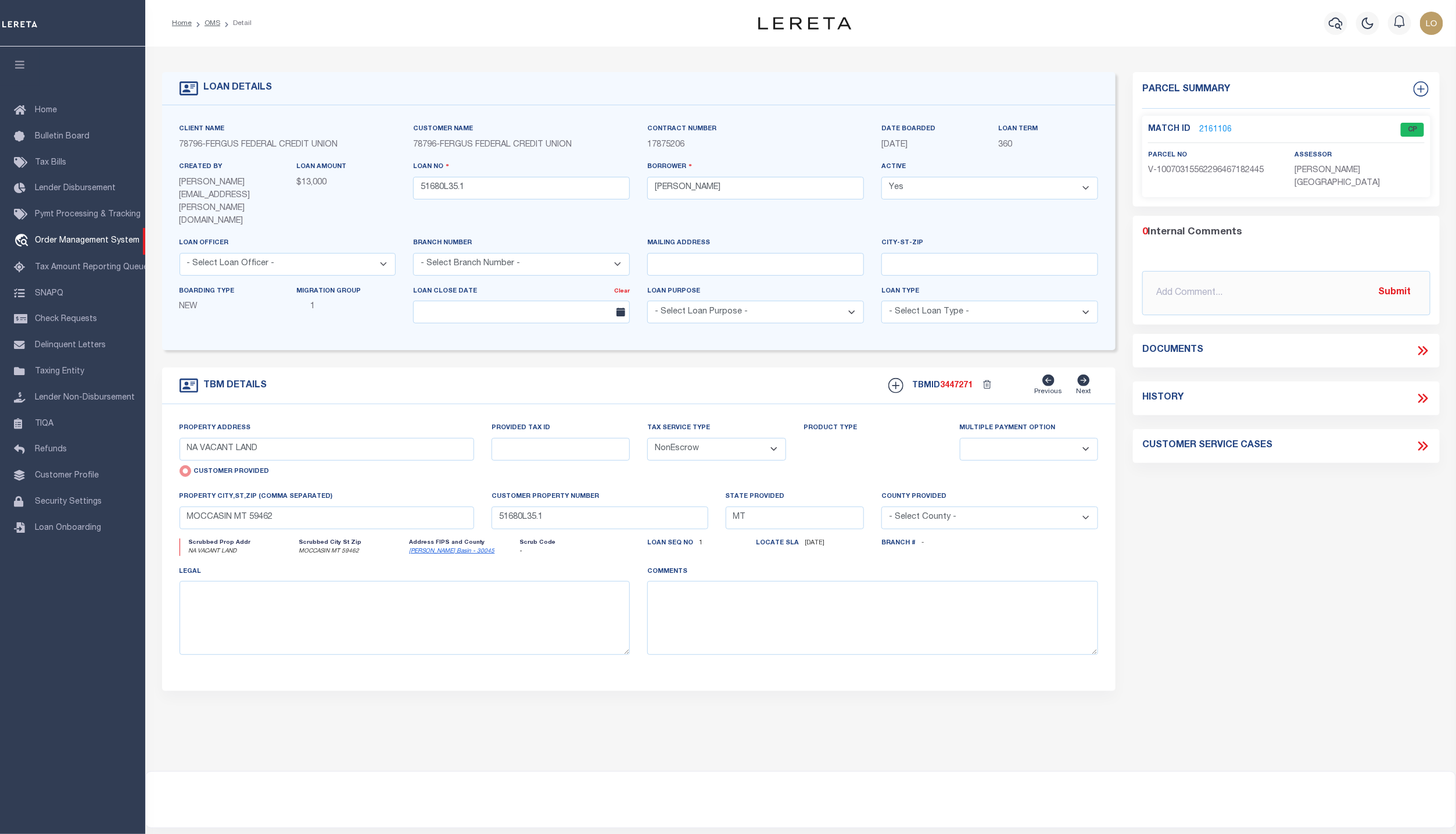
select select "200"
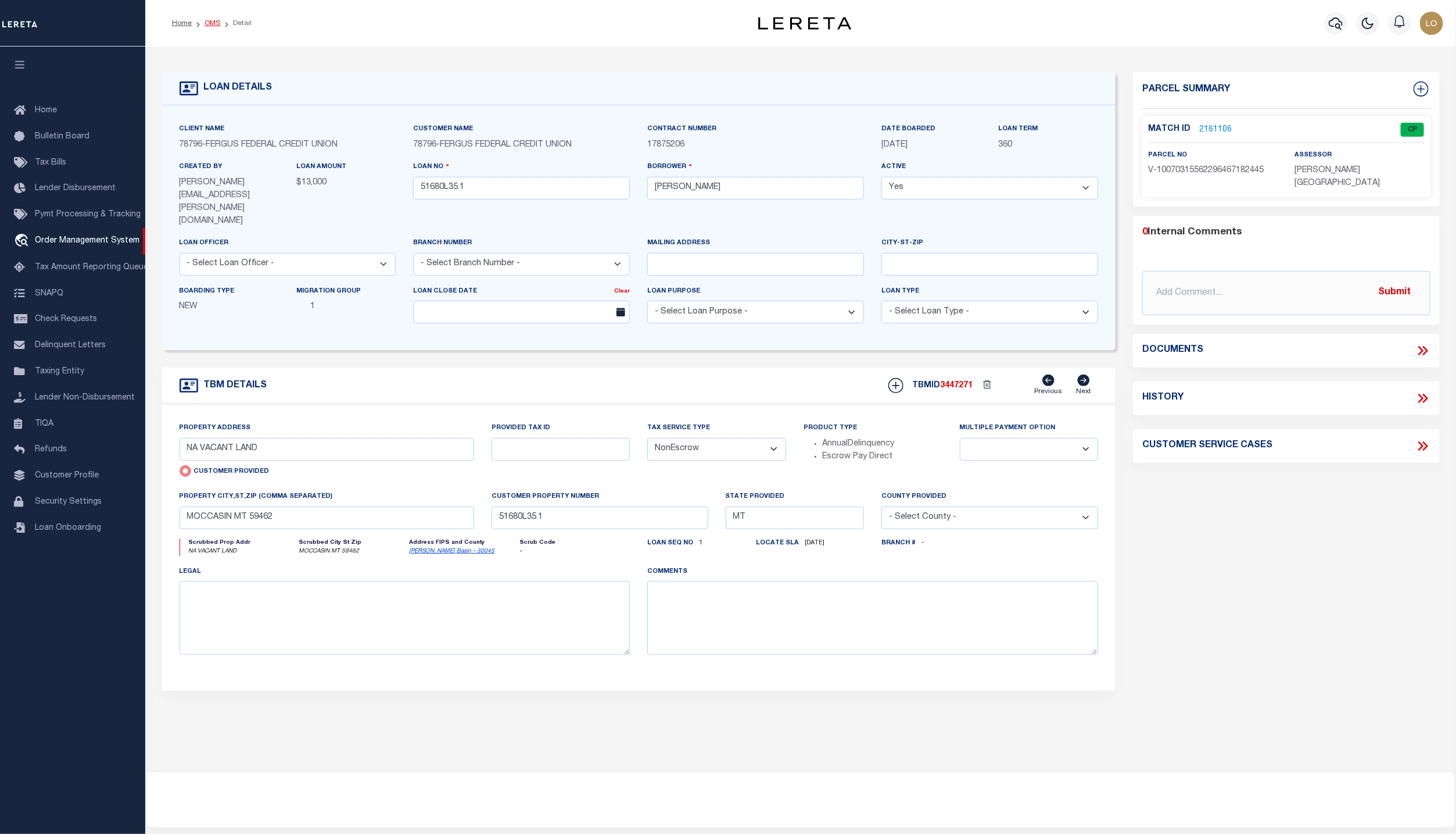
click at [214, 25] on link "OMS" at bounding box center [212, 23] width 15 height 7
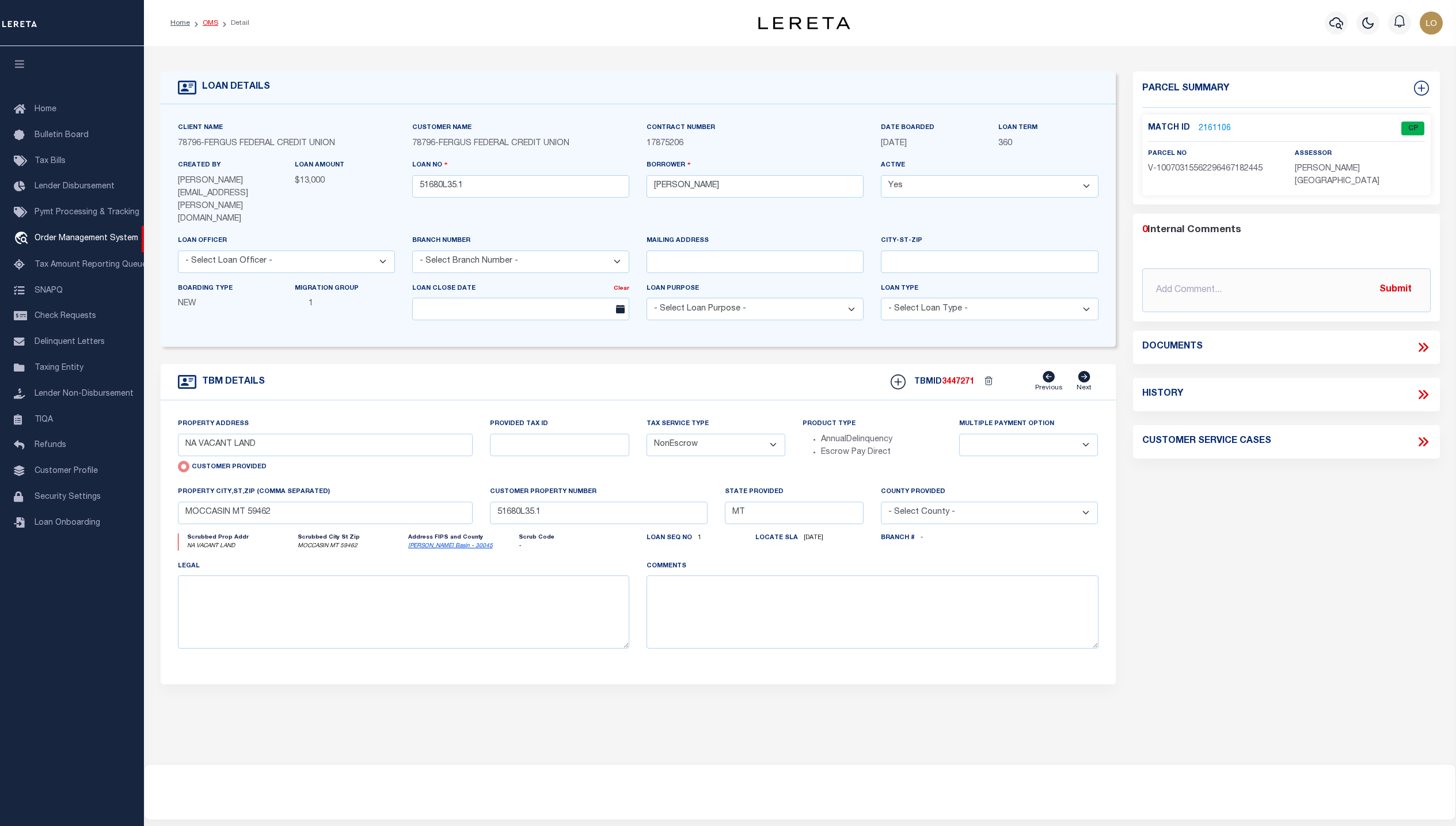
select select "200"
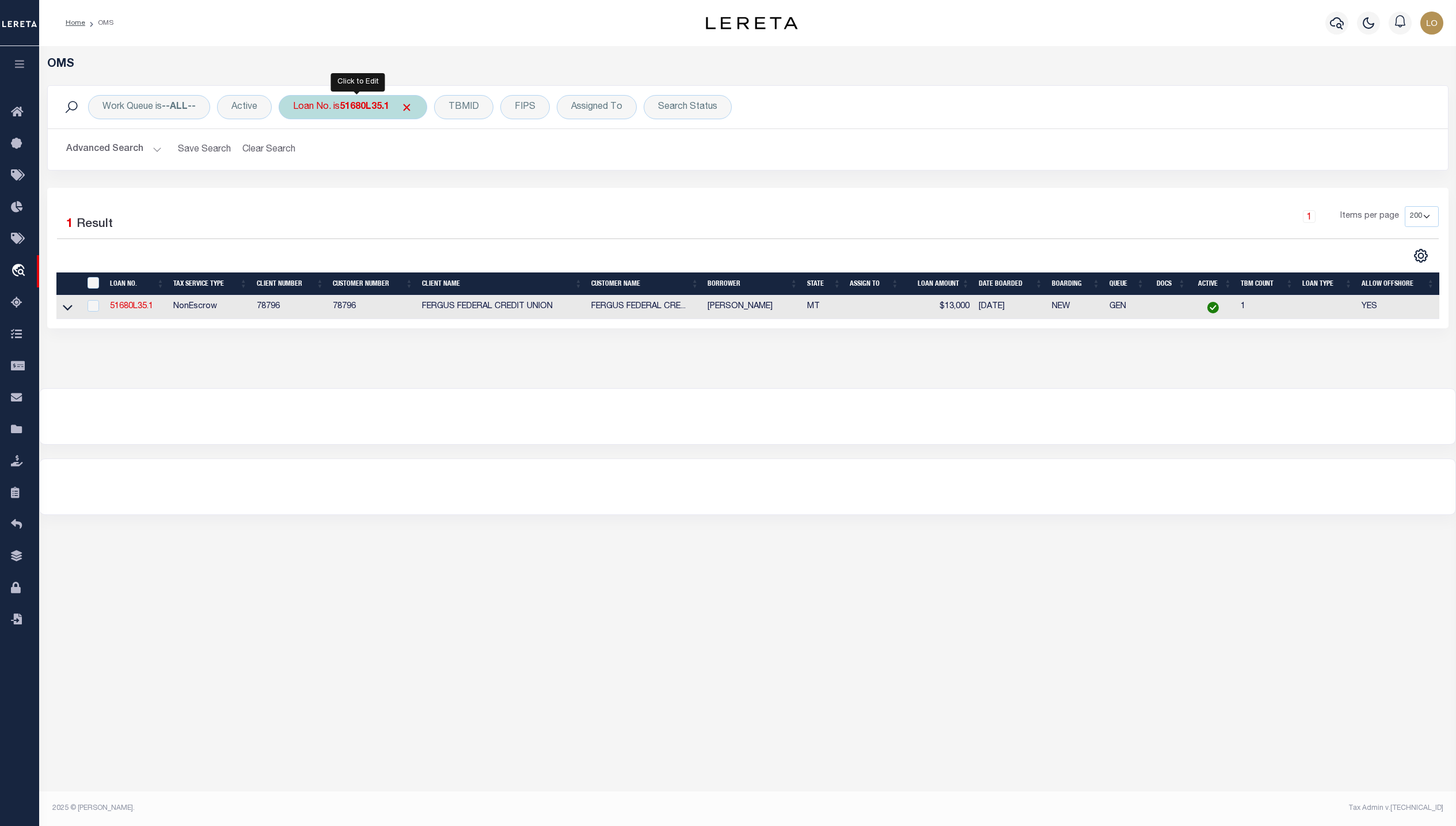
click at [361, 99] on div "Loan No. is 51680L35.1" at bounding box center [353, 107] width 148 height 24
type input "1982509-3001"
click at [447, 197] on input "Apply" at bounding box center [445, 189] width 34 height 19
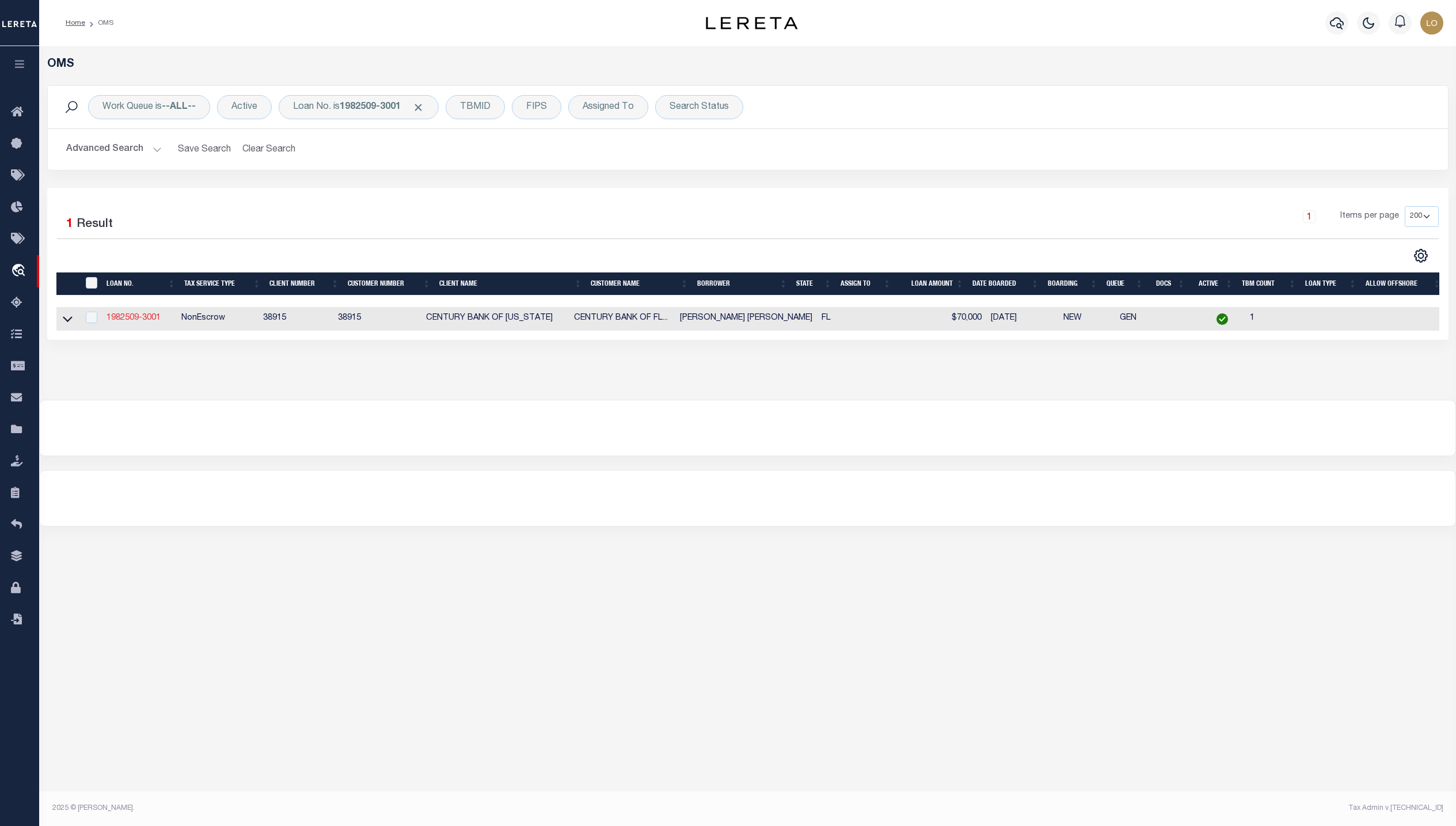
click at [144, 320] on link "1982509-3001" at bounding box center [134, 318] width 54 height 8
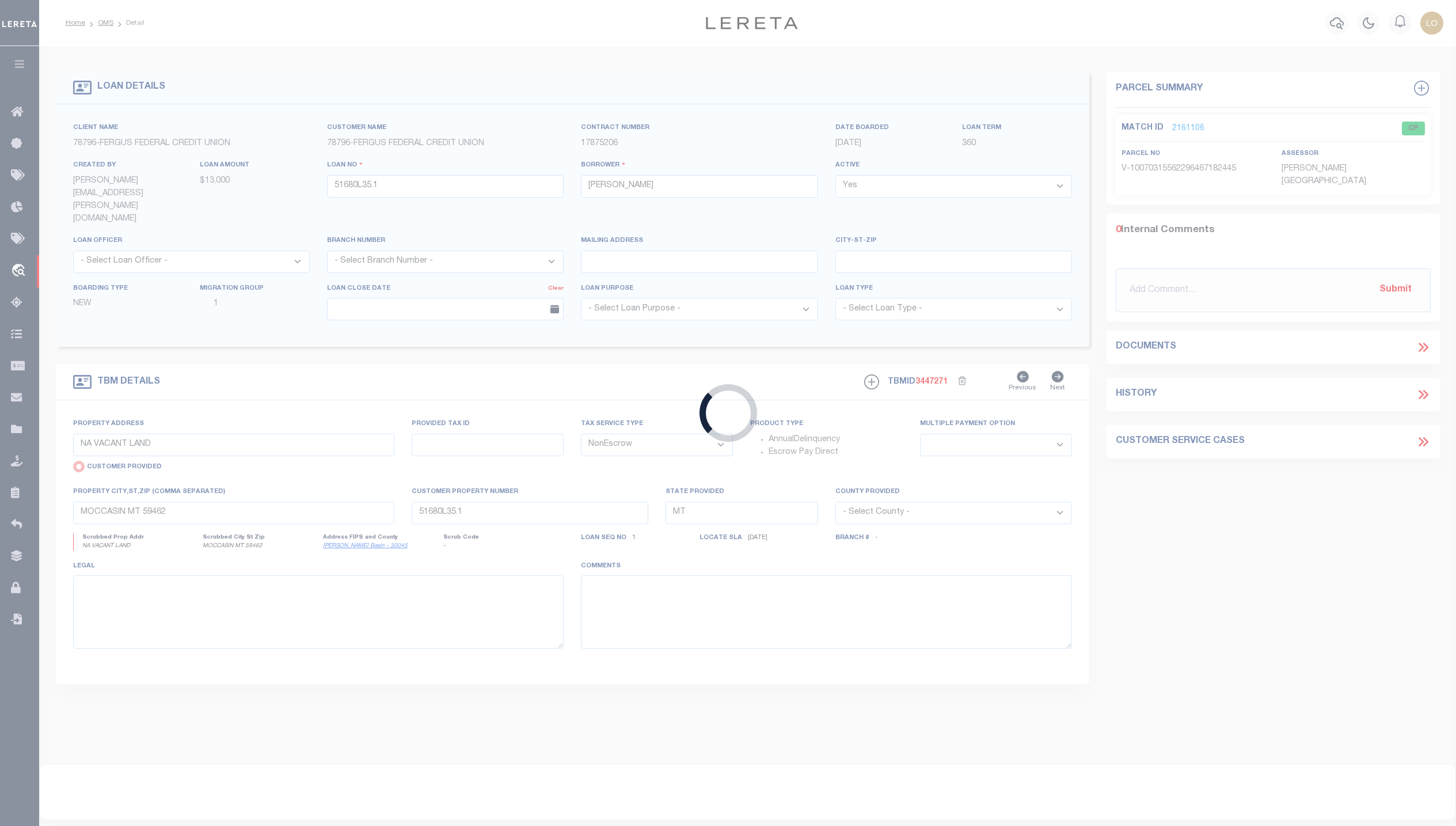
type input "1982509-3001"
type input "BLOUNT SHEILA E"
select select
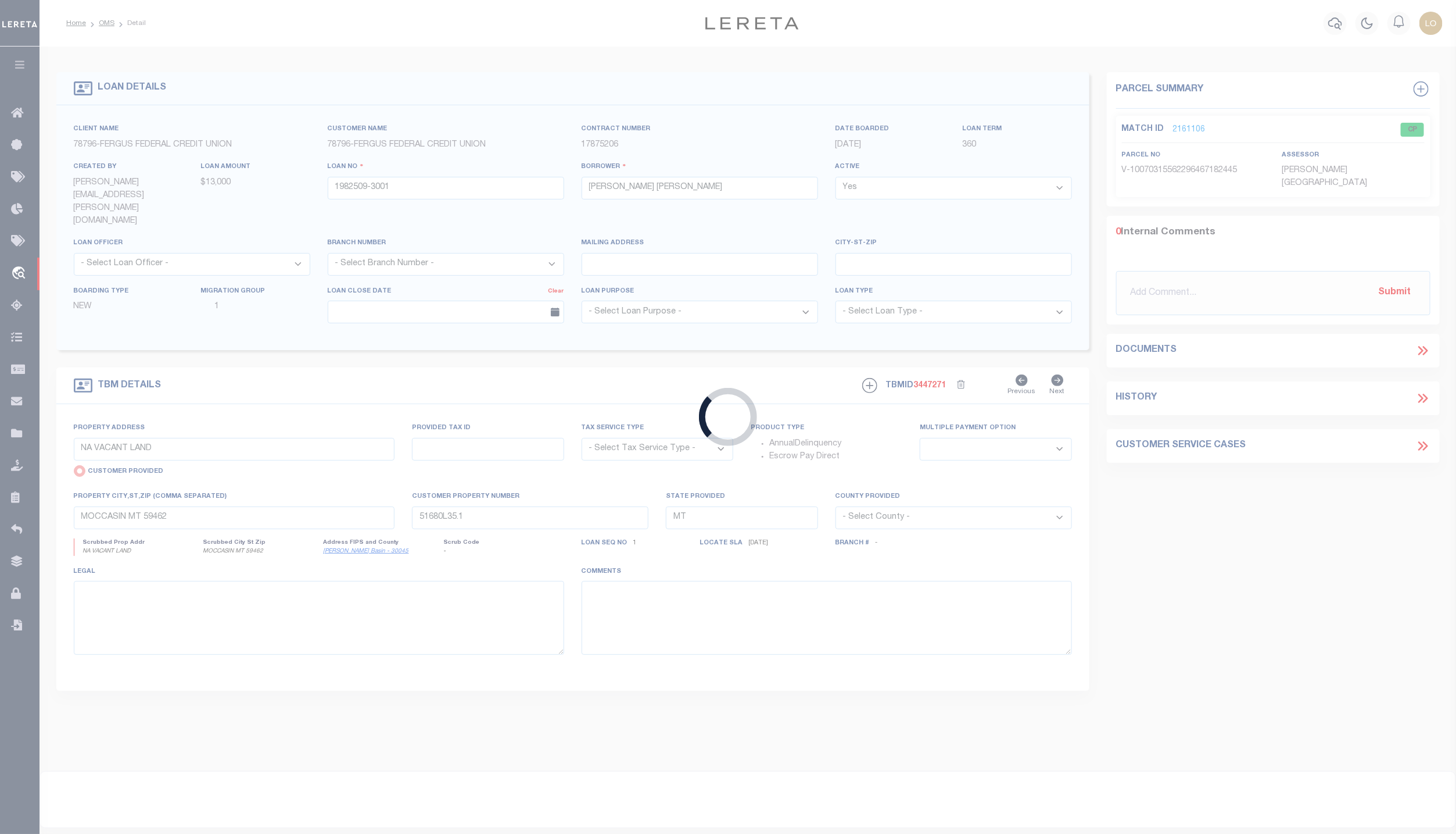
type input "702 E. VIRGINIA AVENUE"
select select "NonEscrow"
select select
type input "TAMPA FL 33603"
type input "1982509-3001"
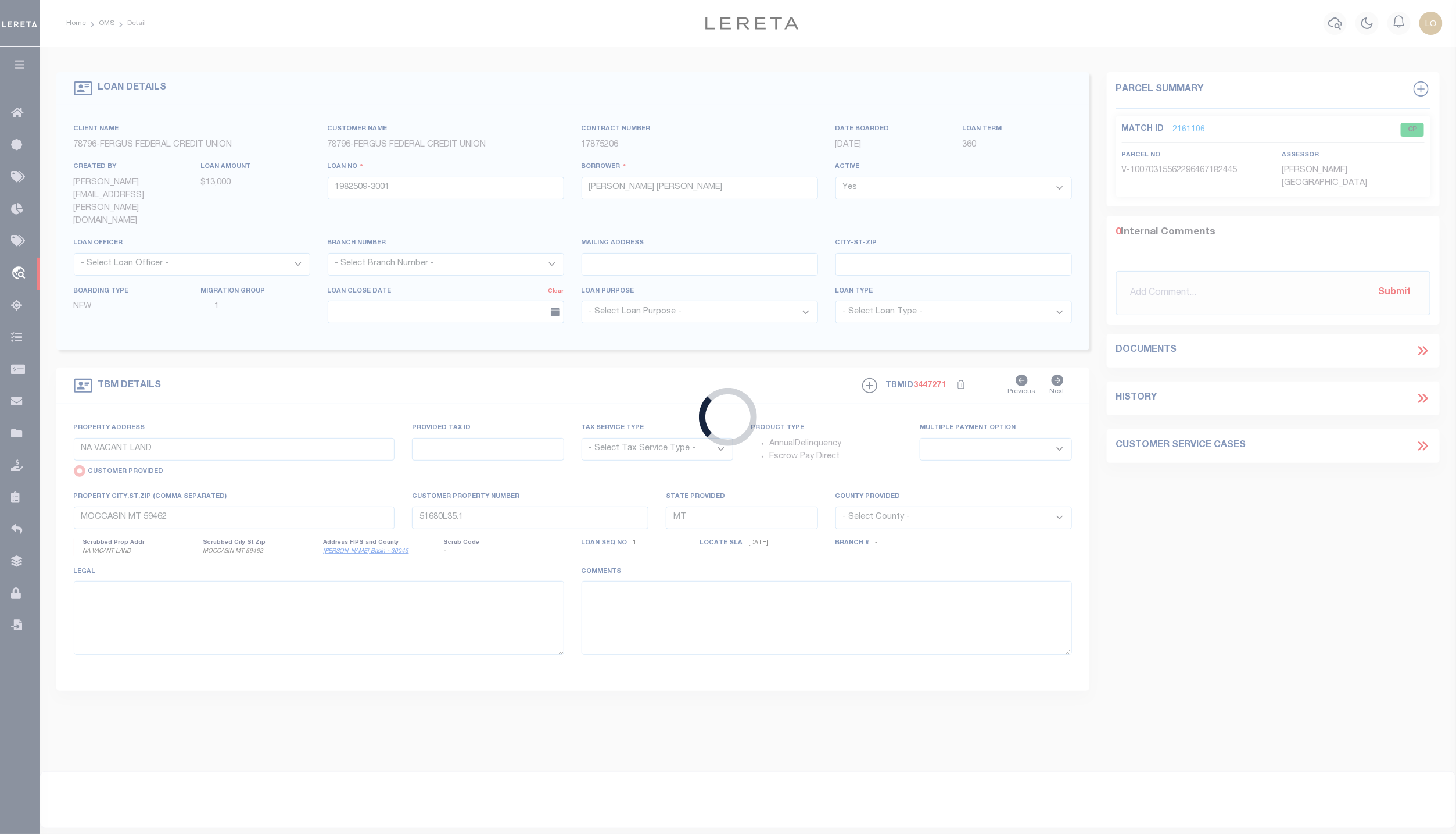
type input "FL"
type textarea "LOT 6 BLOCK 5 CORRECTED MAP OF THE RE RE REVISED MAP OF BELLMERE ACCORDINGTO MA…"
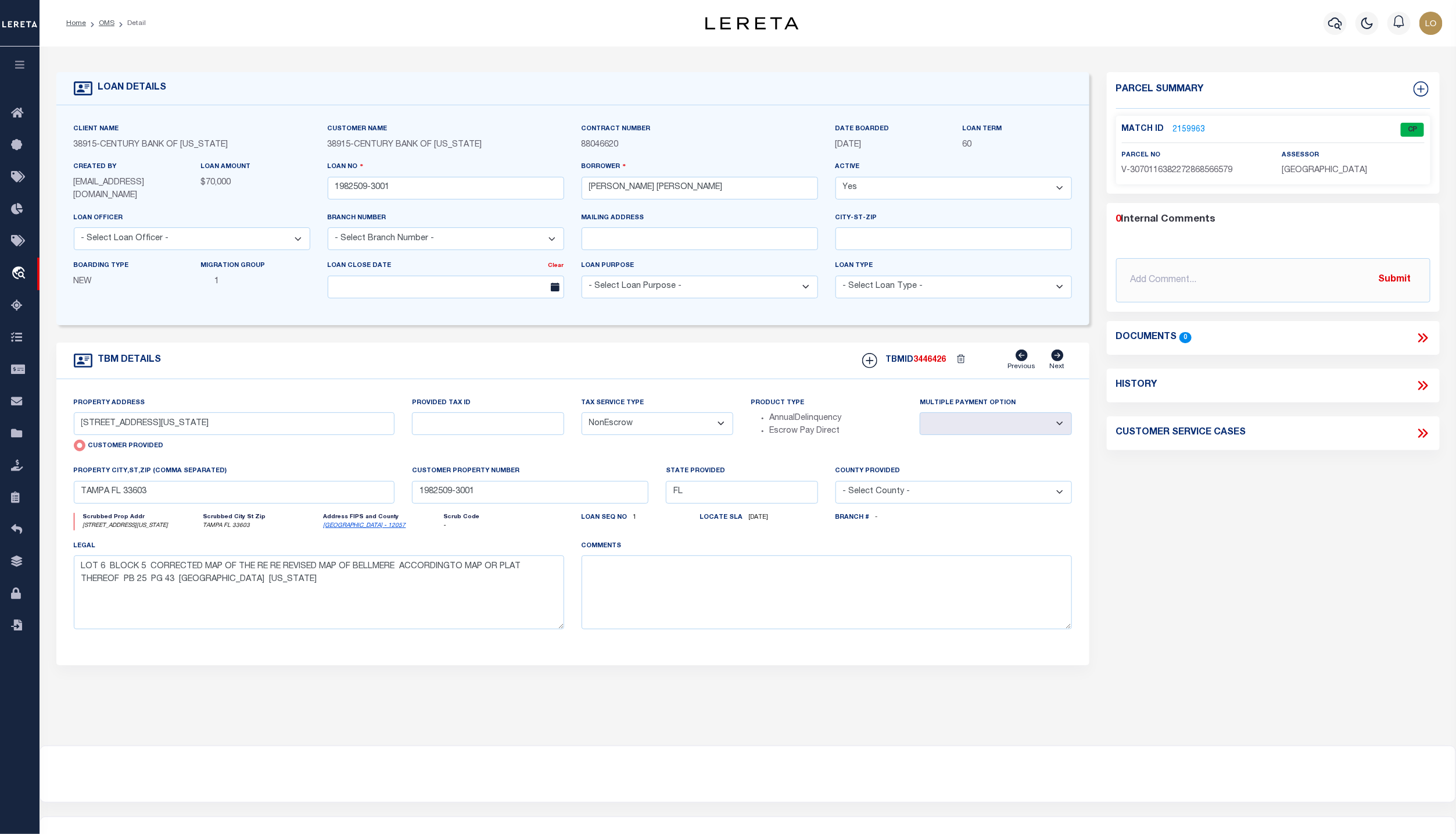
click at [1195, 130] on link "2159963" at bounding box center [1190, 130] width 33 height 12
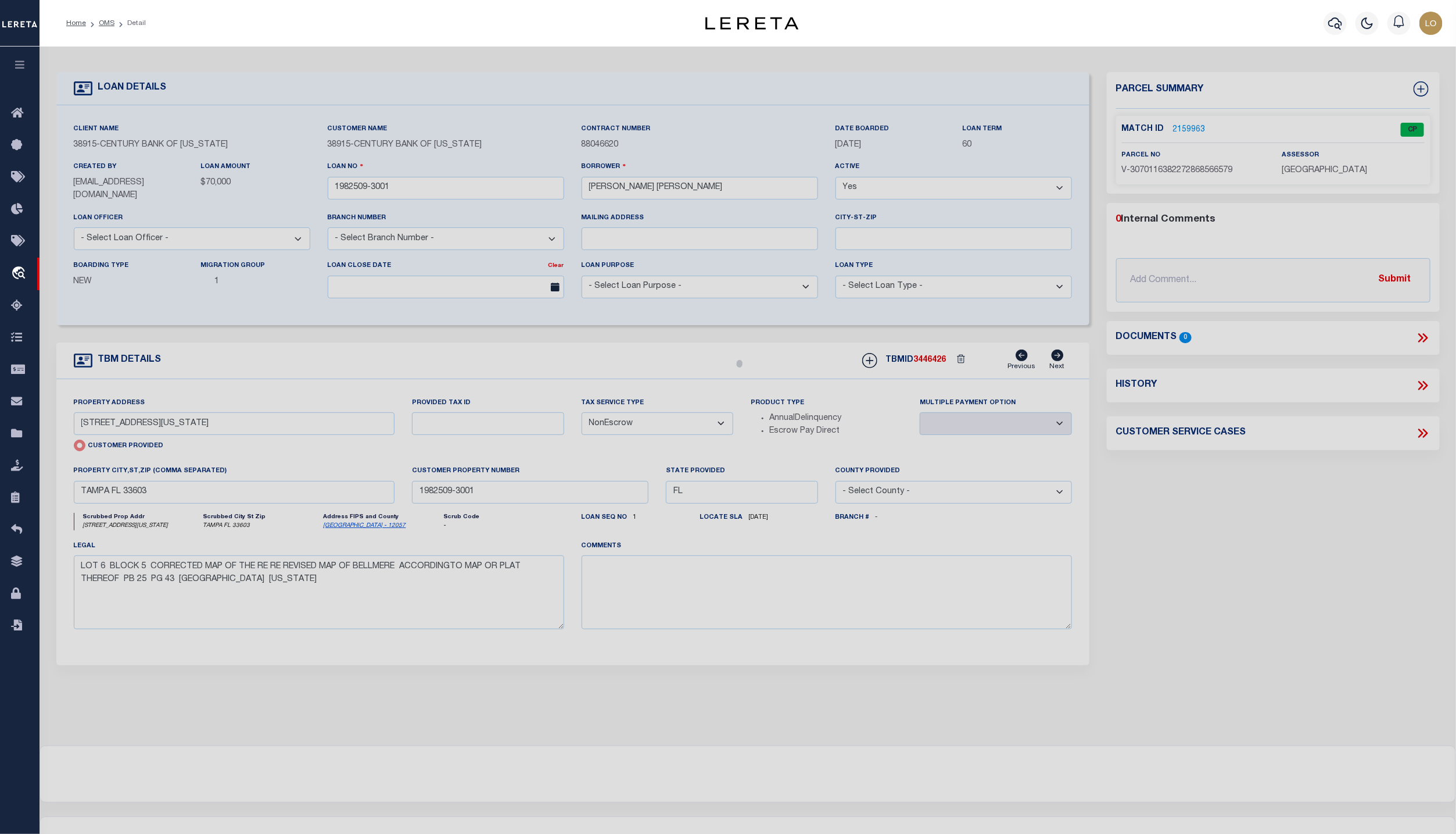
checkbox input "false"
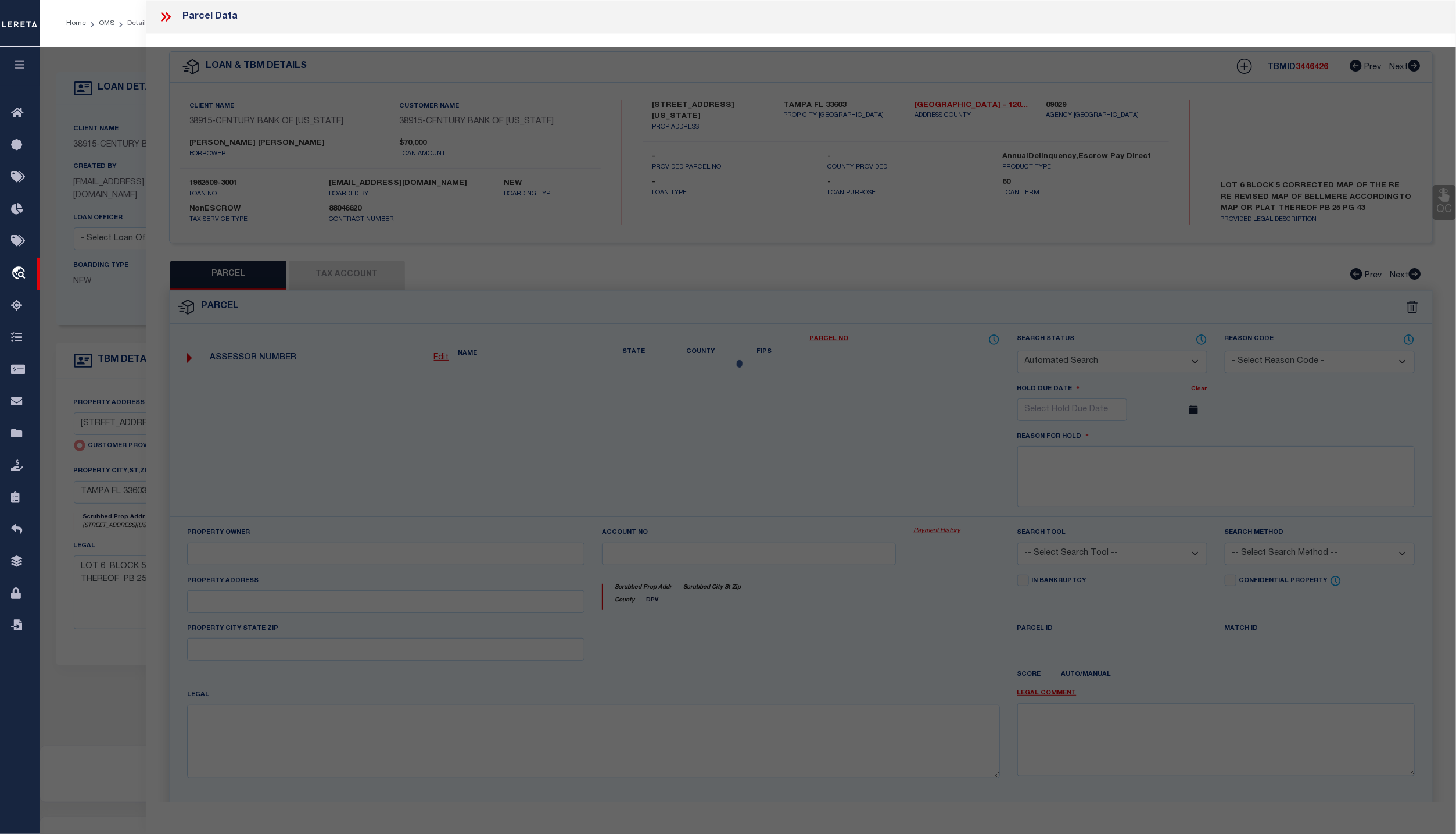
select select "CP"
type input "702 E. VIRGINIA AVENUE"
checkbox input "false"
type input "TAMPA FL 33603"
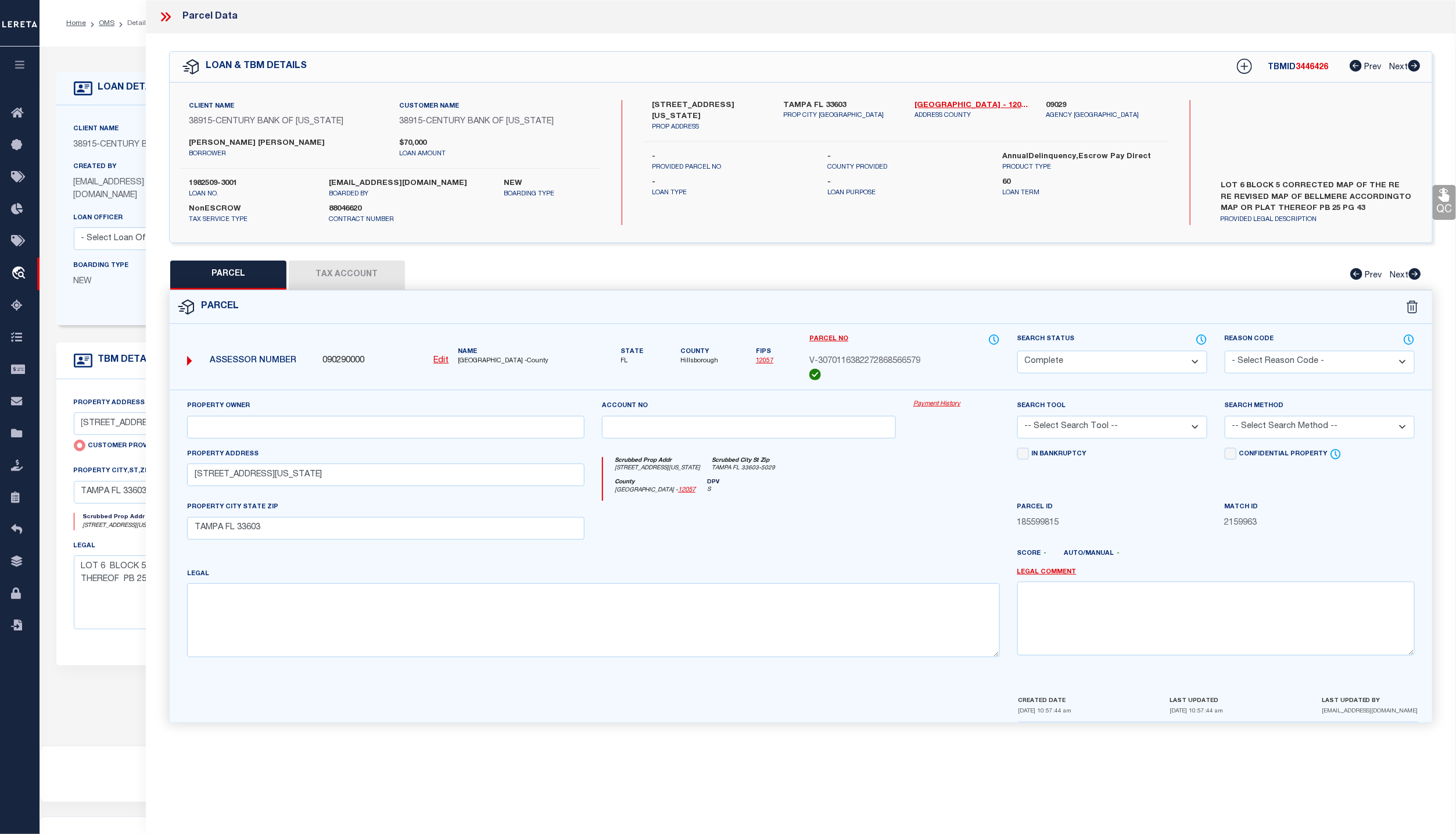
click at [936, 405] on link "Payment History" at bounding box center [957, 404] width 87 height 10
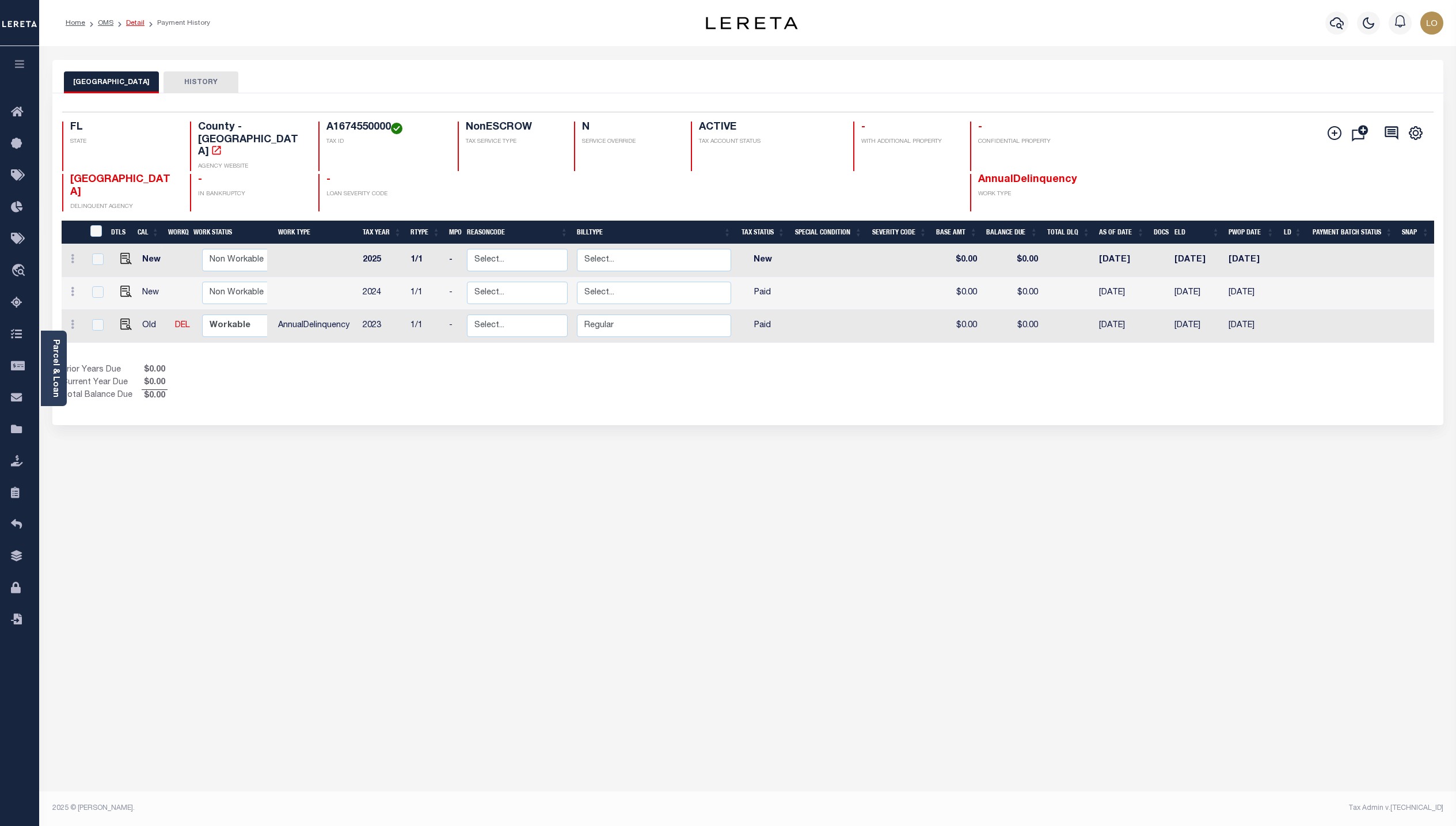
click at [130, 24] on link "Detail" at bounding box center [136, 23] width 19 height 7
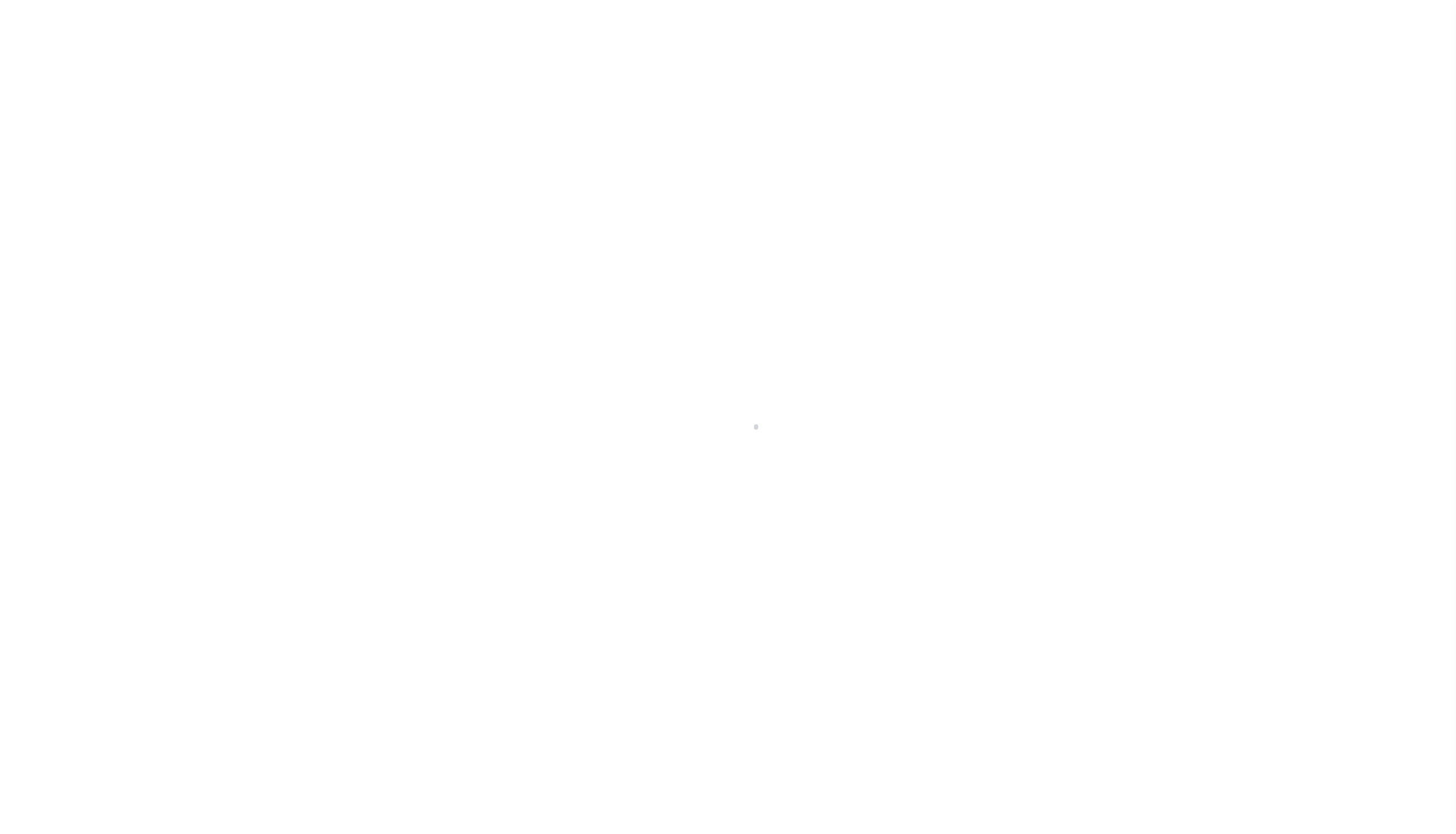
type input "[STREET_ADDRESS][US_STATE]"
radio input "true"
select select "NonEscrow"
select select
type input "TAMPA FL 33603"
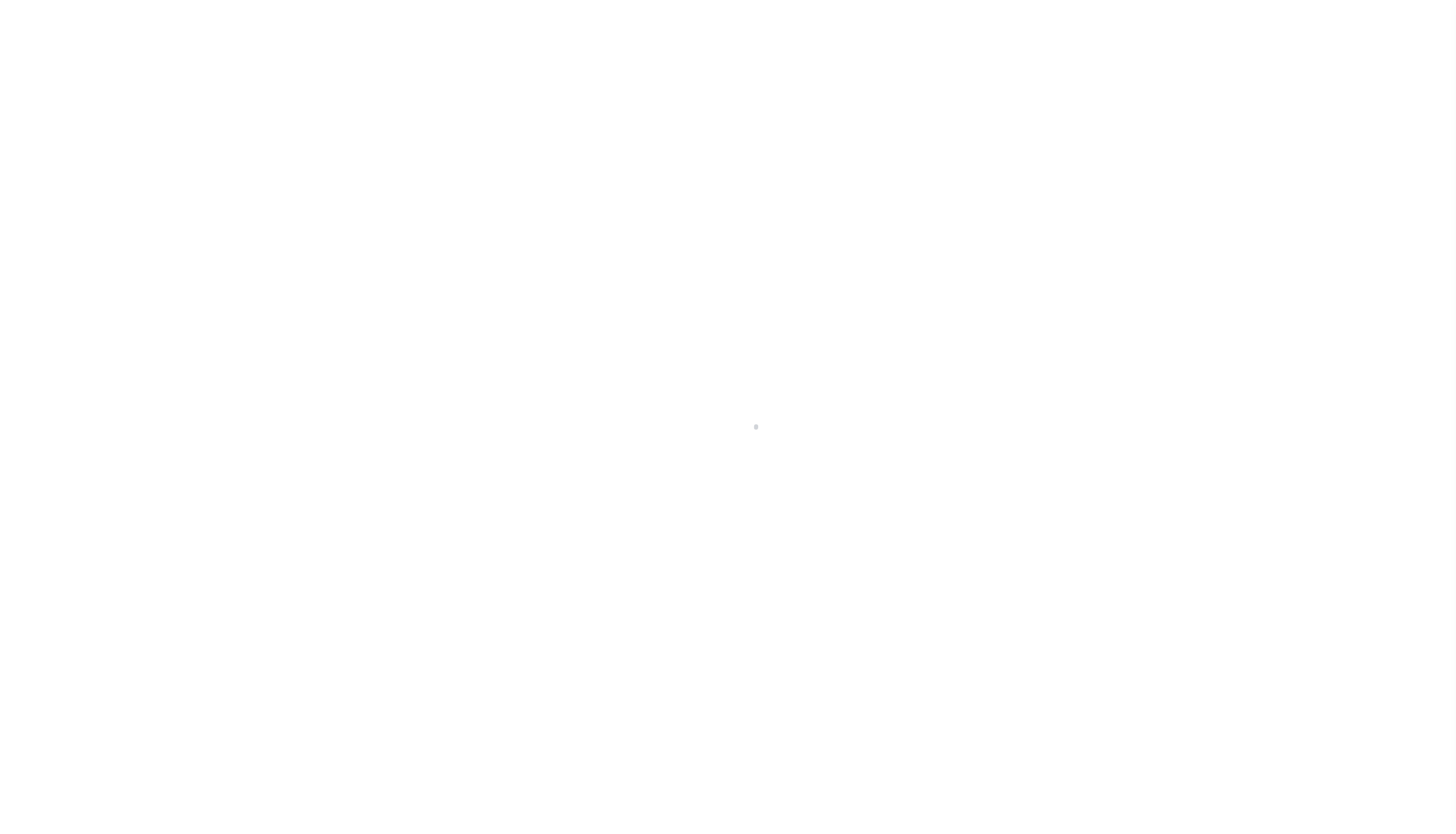
type input "1982509-3001"
type input "FL"
type textarea "LOT 6 BLOCK 5 CORRECTED MAP OF THE RE RE REVISED MAP OF BELLMERE ACCORDINGTO MA…"
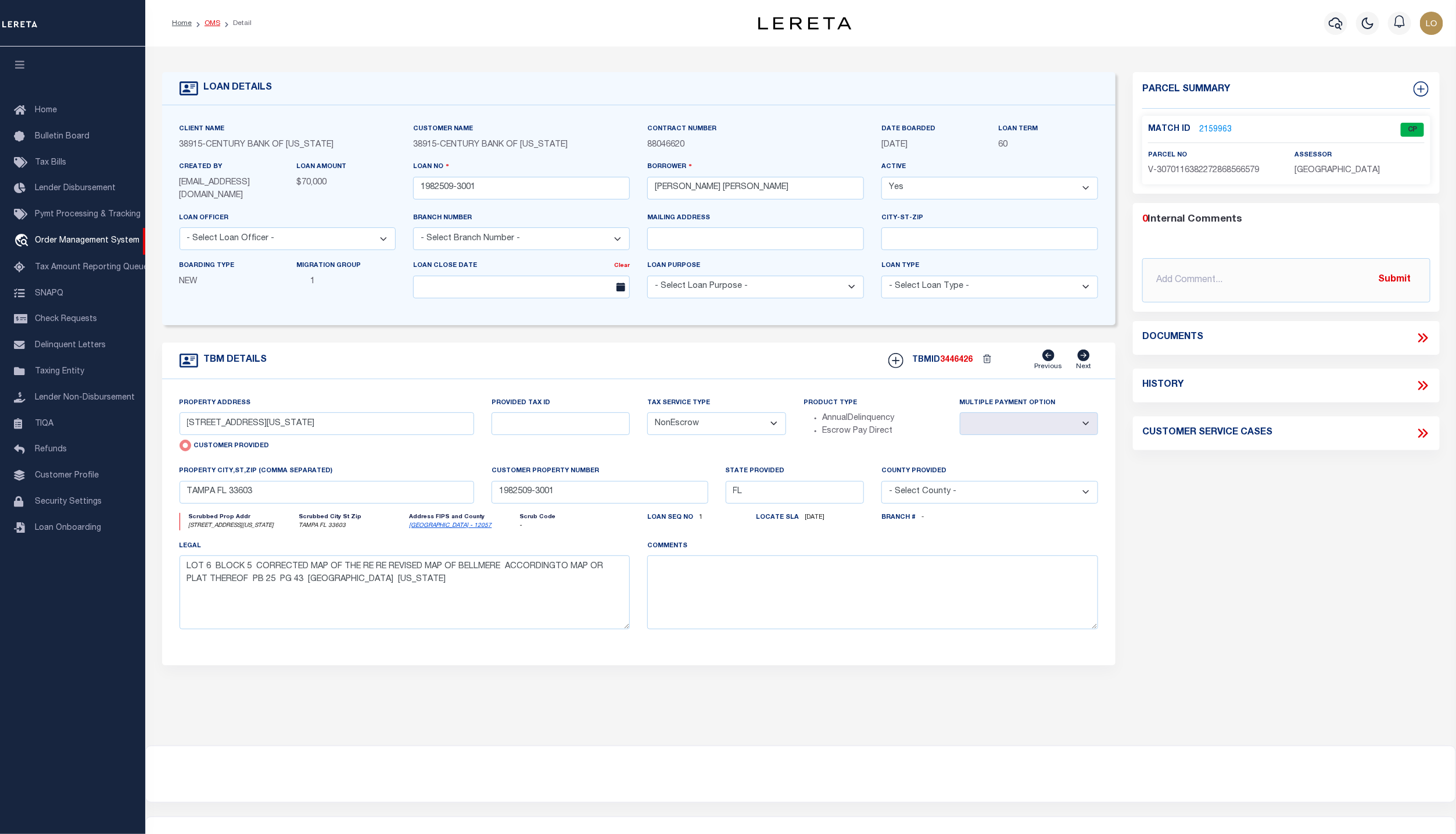
click at [208, 23] on link "OMS" at bounding box center [212, 23] width 15 height 7
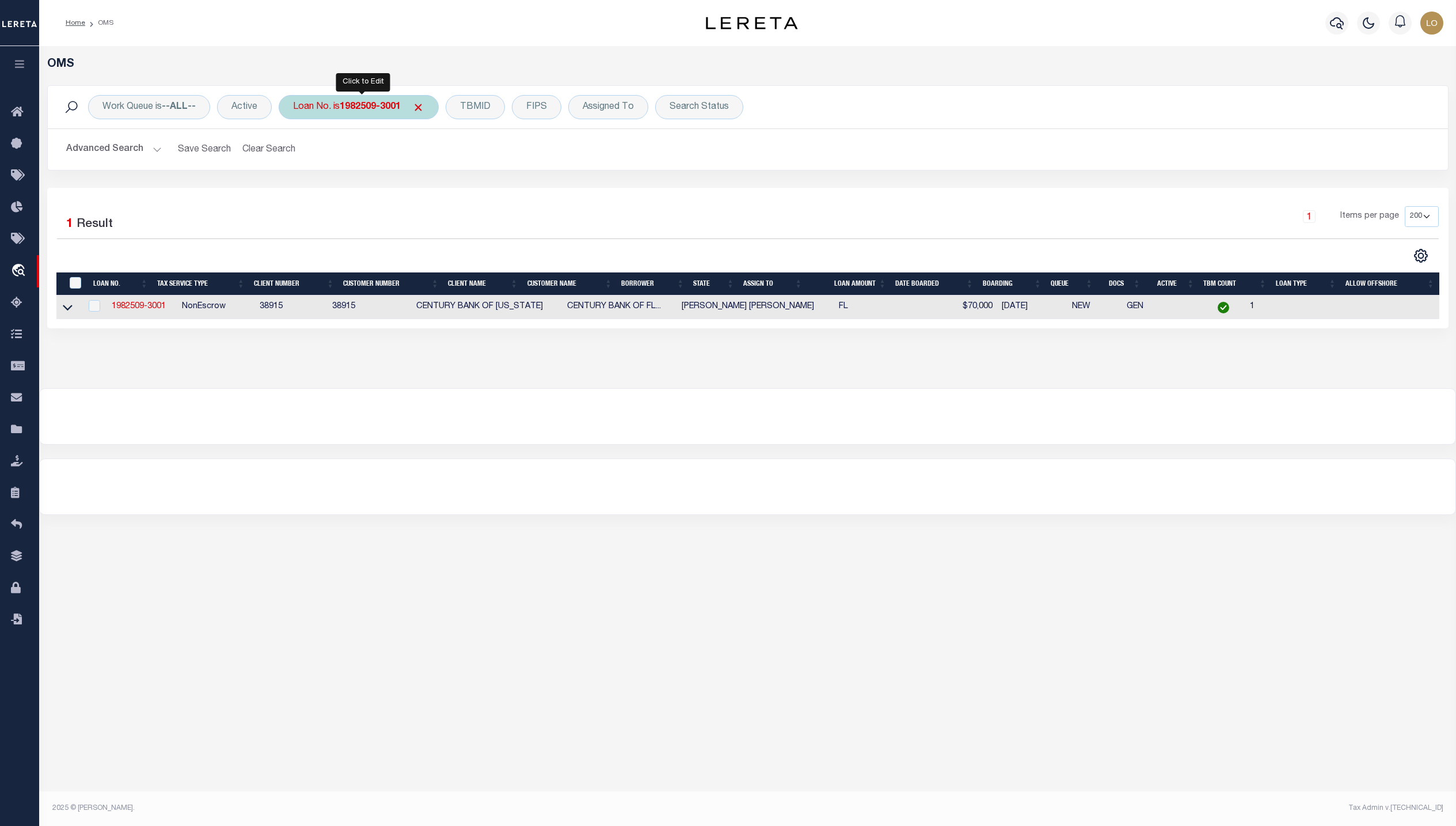
click at [394, 109] on b "1982509-3001" at bounding box center [370, 107] width 61 height 9
type input "51680L35.1"
click at [453, 187] on input "Apply" at bounding box center [445, 189] width 34 height 19
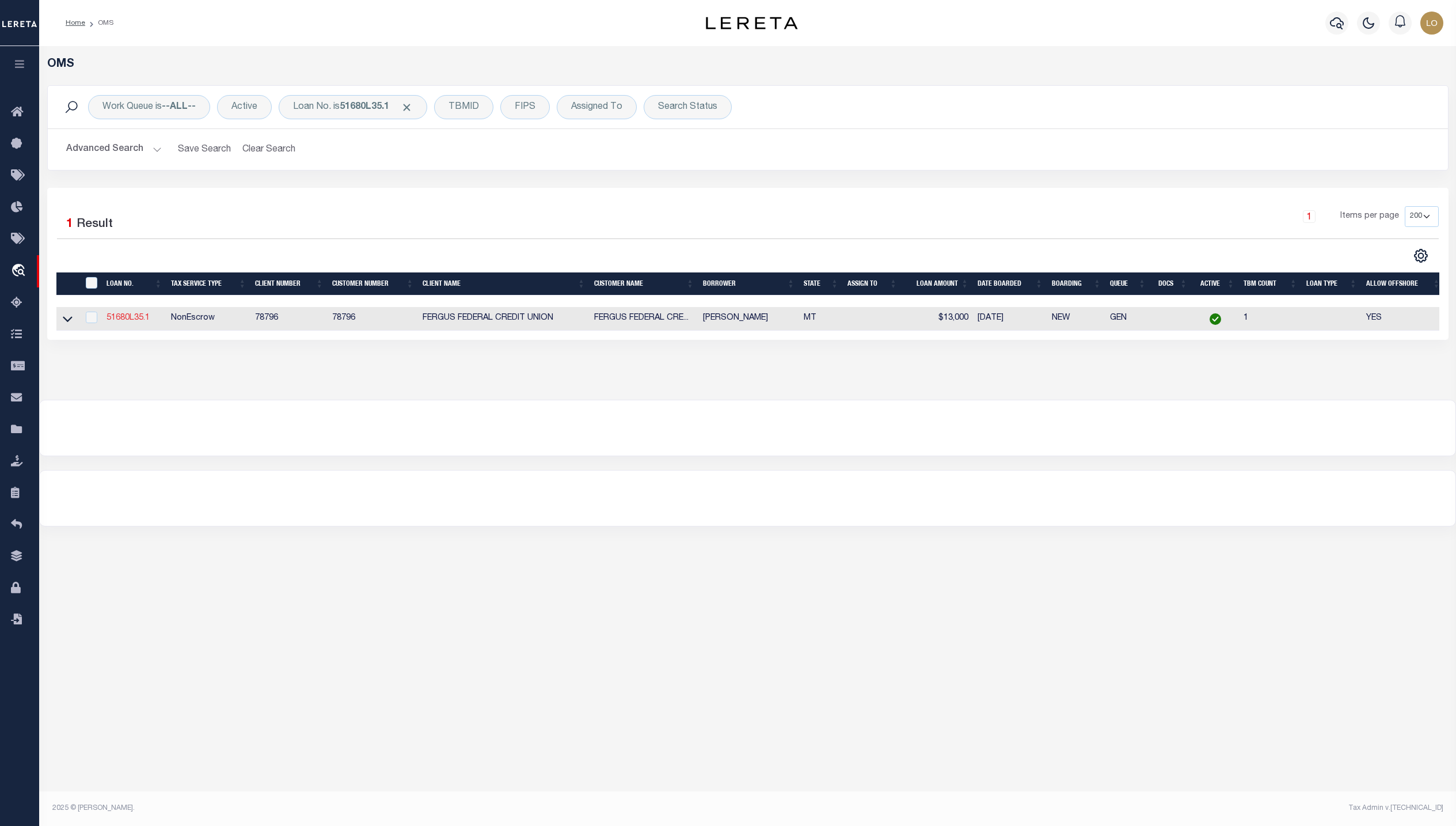
click at [128, 318] on link "51680L35.1" at bounding box center [128, 318] width 43 height 8
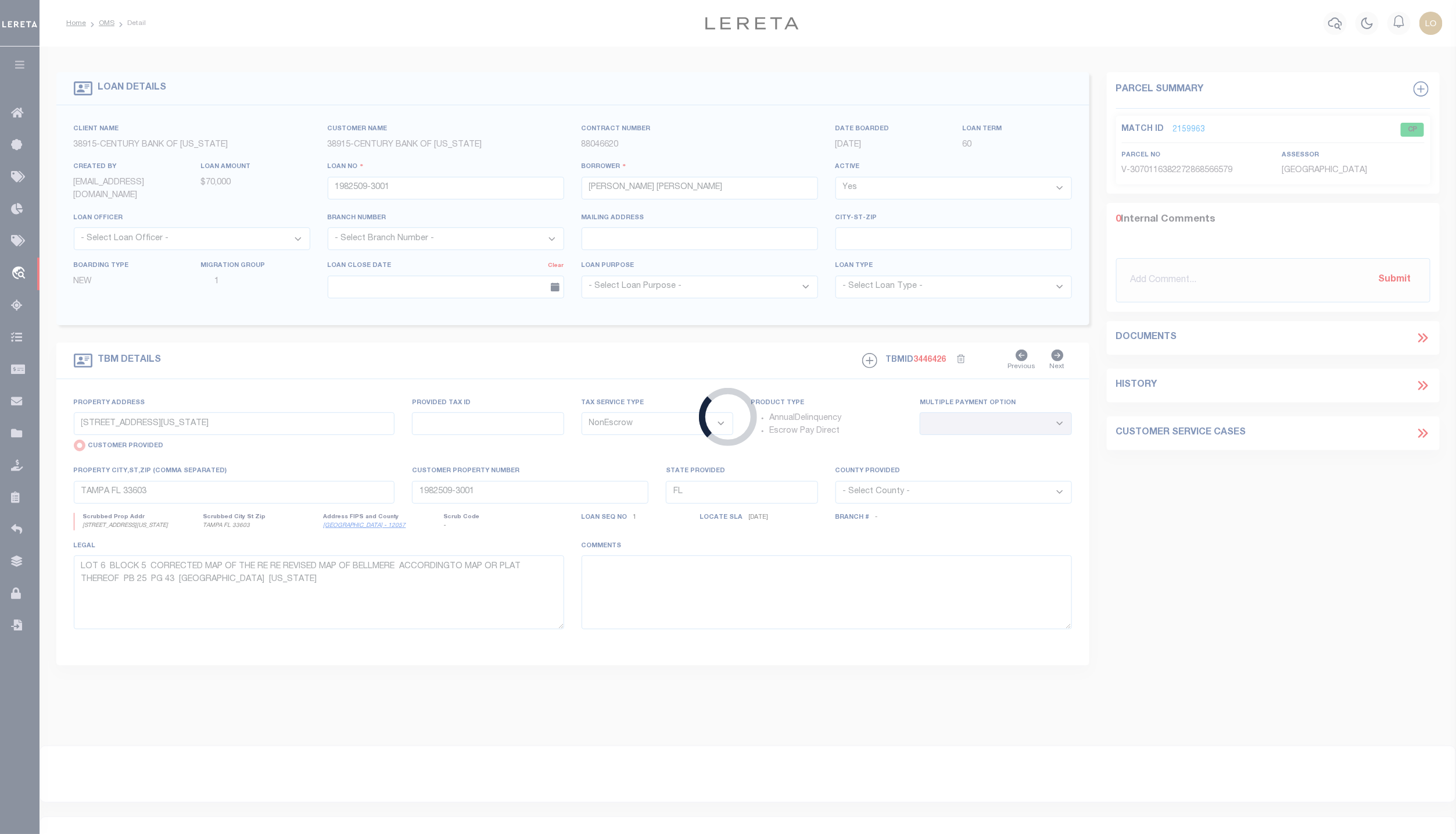
type input "51680L35.1"
type input "[PERSON_NAME]"
select select
type input "NA VACANT LAND"
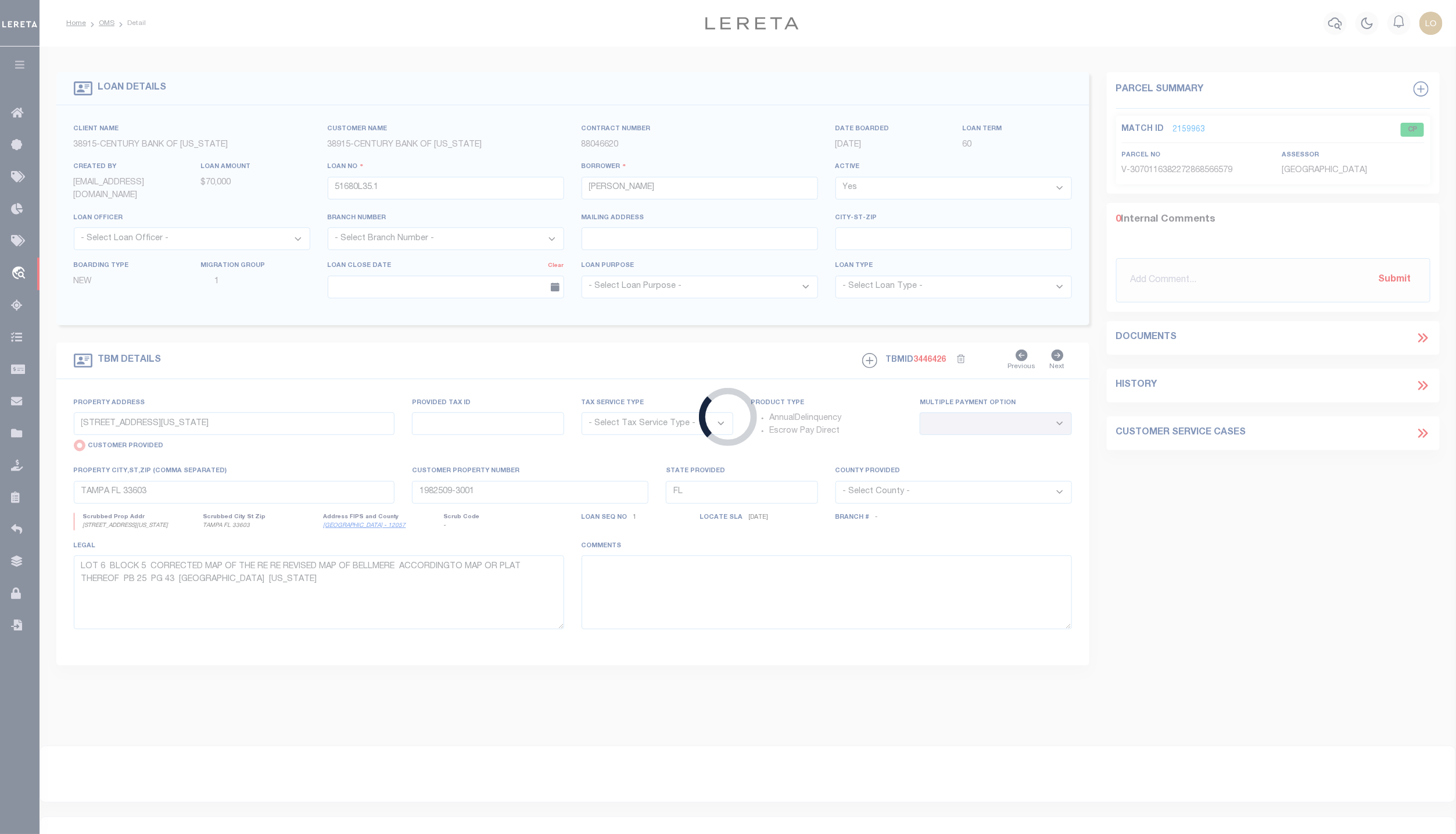
select select "NonEscrow"
select select
type input "MOCCASIN MT 59462"
type input "51680L35.1"
type input "MT"
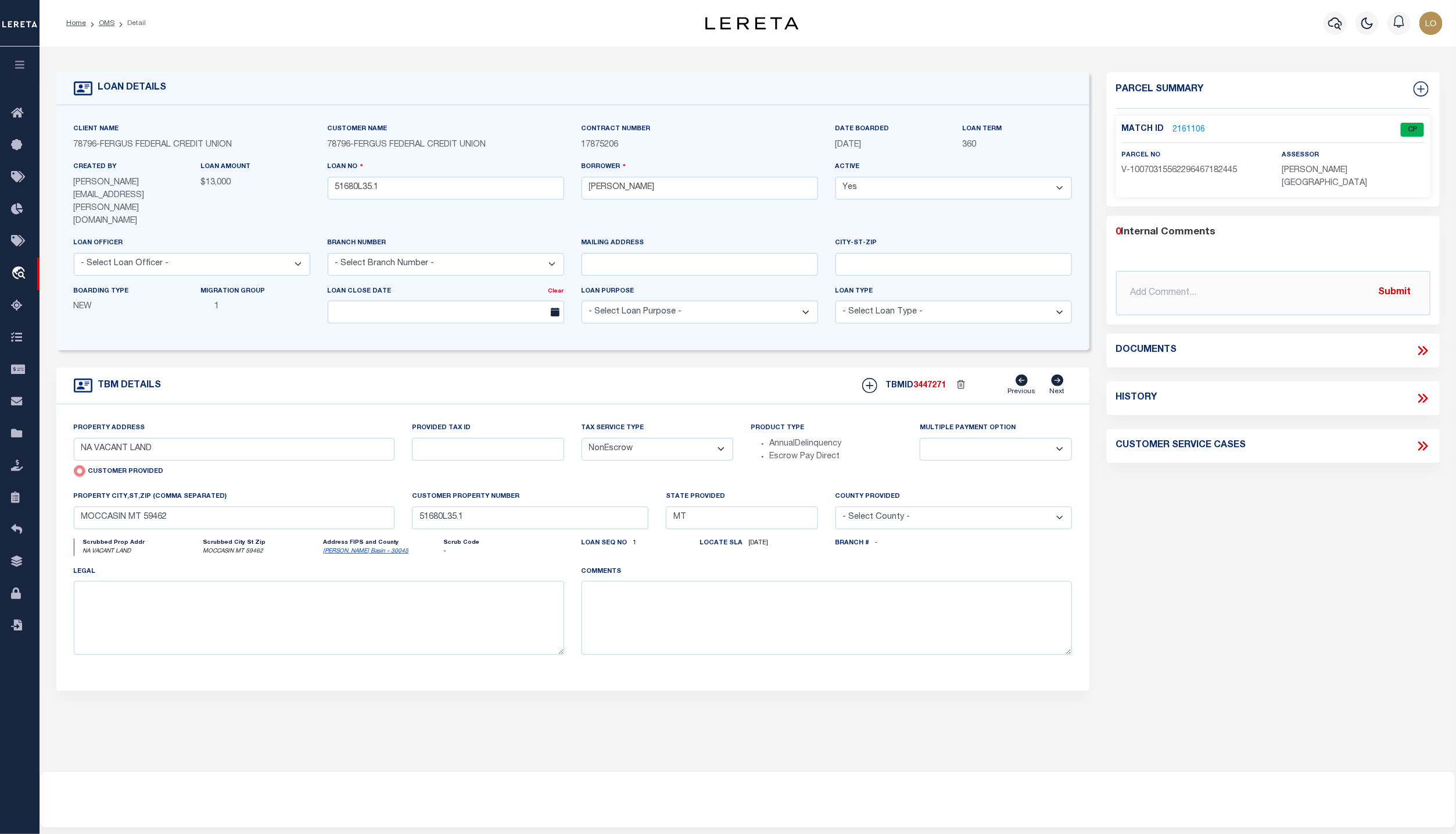
click at [1191, 128] on link "2161106" at bounding box center [1190, 130] width 33 height 12
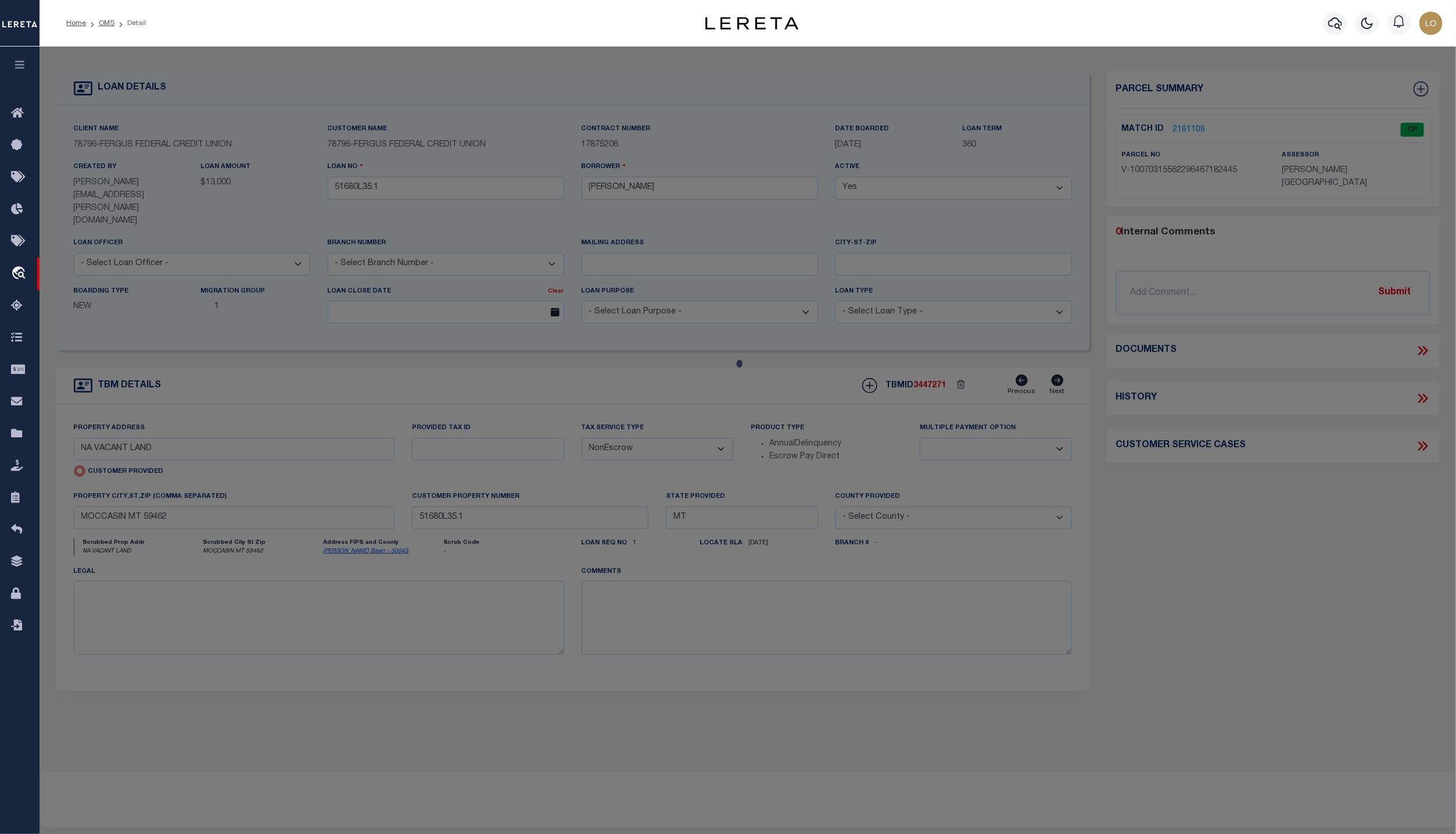
checkbox input "false"
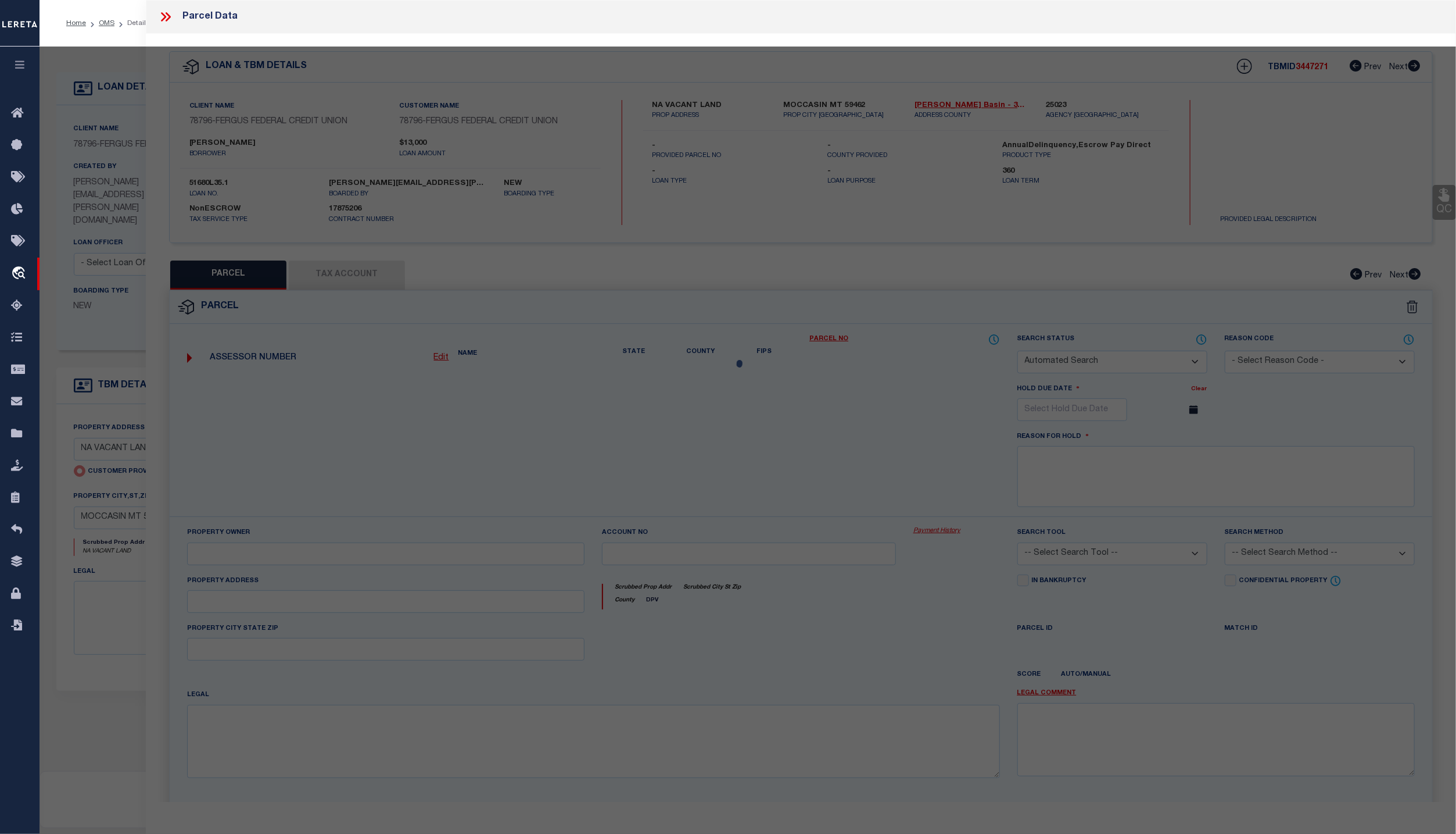
select select "CP"
type input "NA VACANT LAND"
checkbox input "false"
type input "MOCCASIN MT 59462"
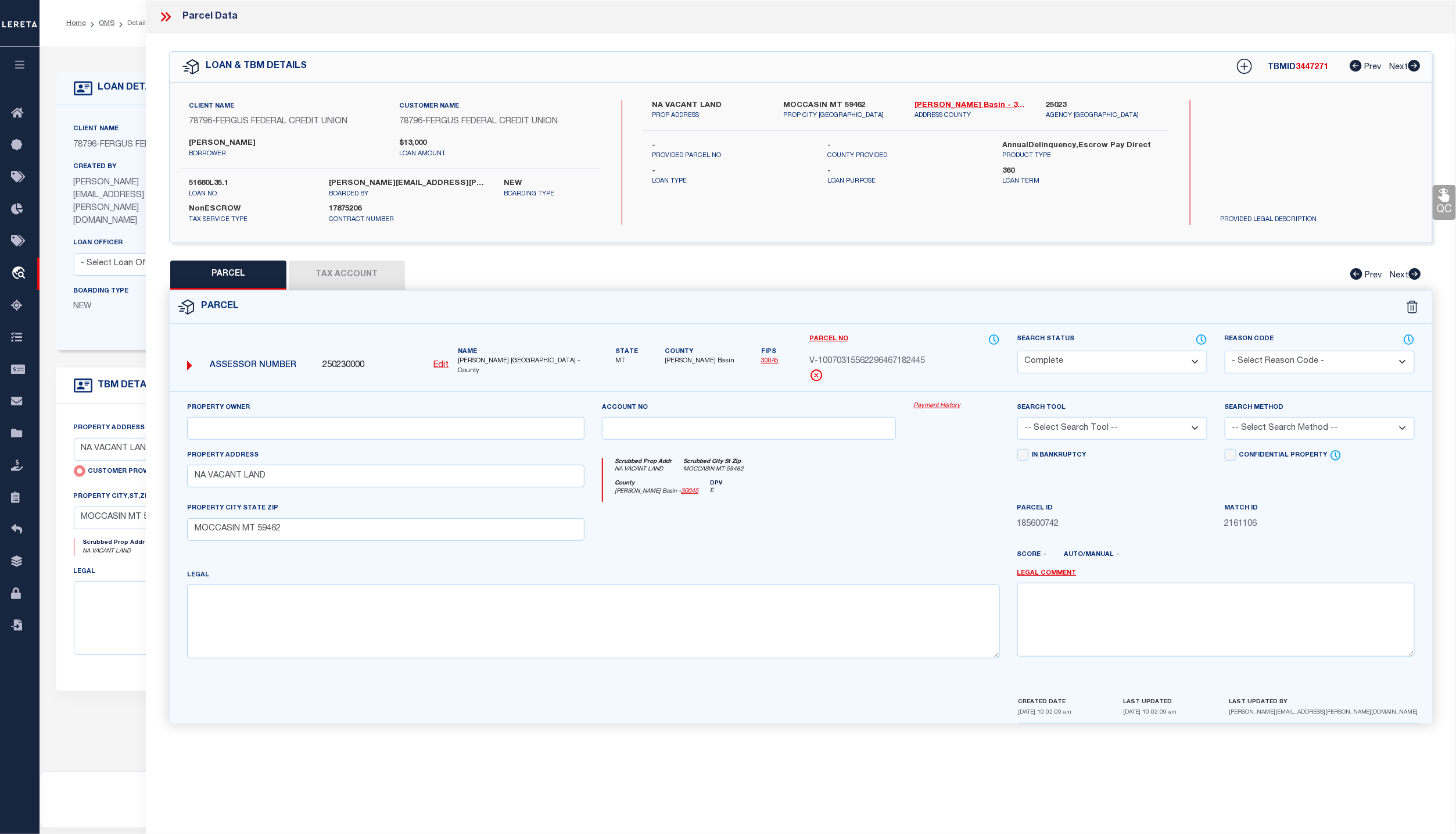
click at [940, 405] on link "Payment History" at bounding box center [957, 406] width 87 height 10
